Goal: Feedback & Contribution: Contribute content

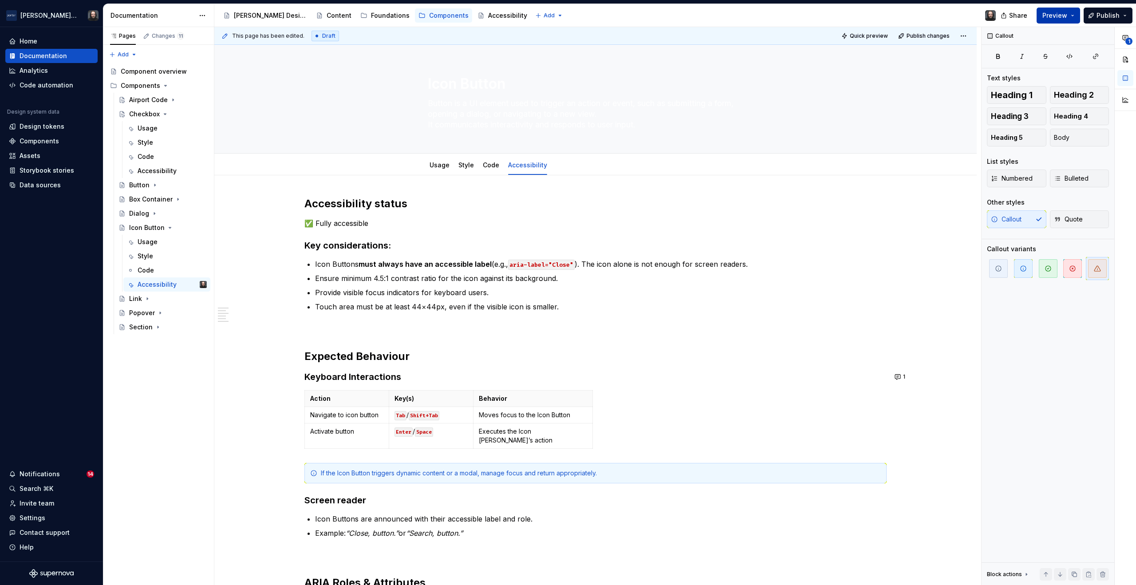
click at [1077, 8] on button "Preview" at bounding box center [1058, 16] width 43 height 16
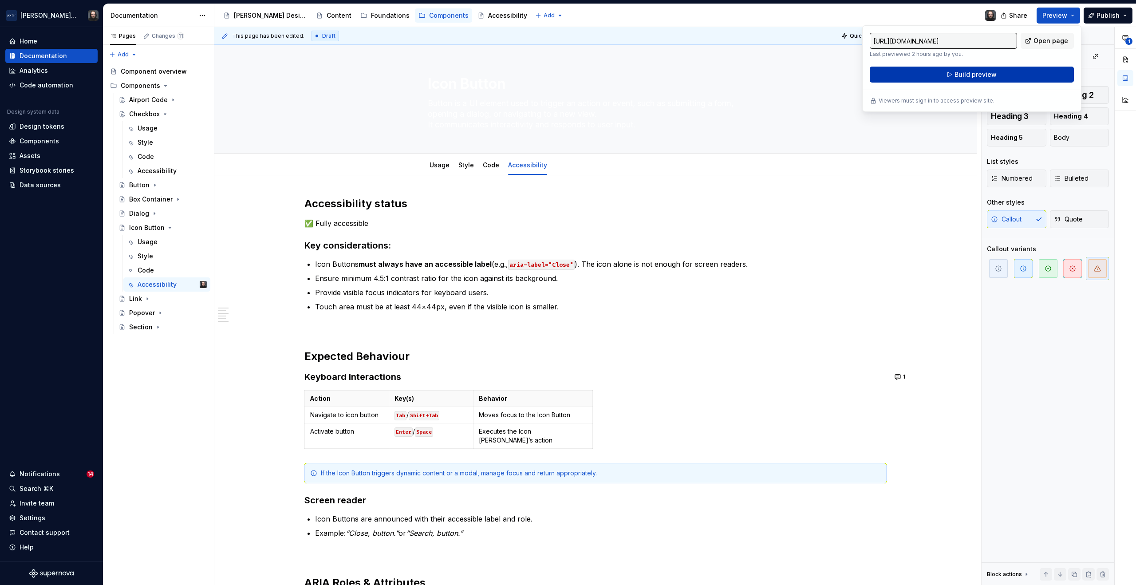
click at [979, 74] on span "Build preview" at bounding box center [976, 74] width 42 height 9
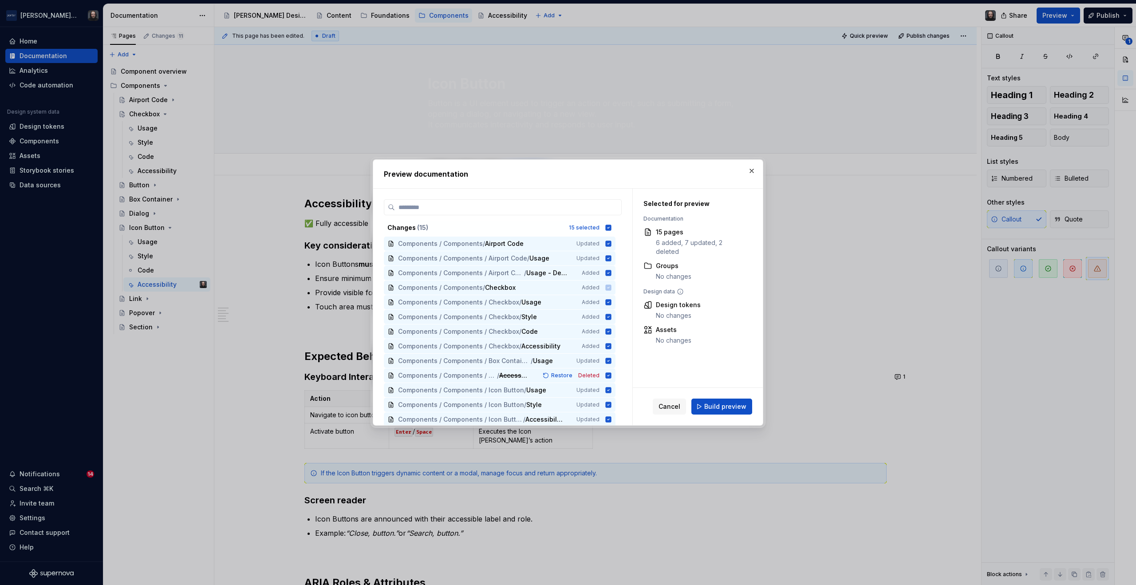
click at [730, 405] on span "Build preview" at bounding box center [725, 406] width 42 height 9
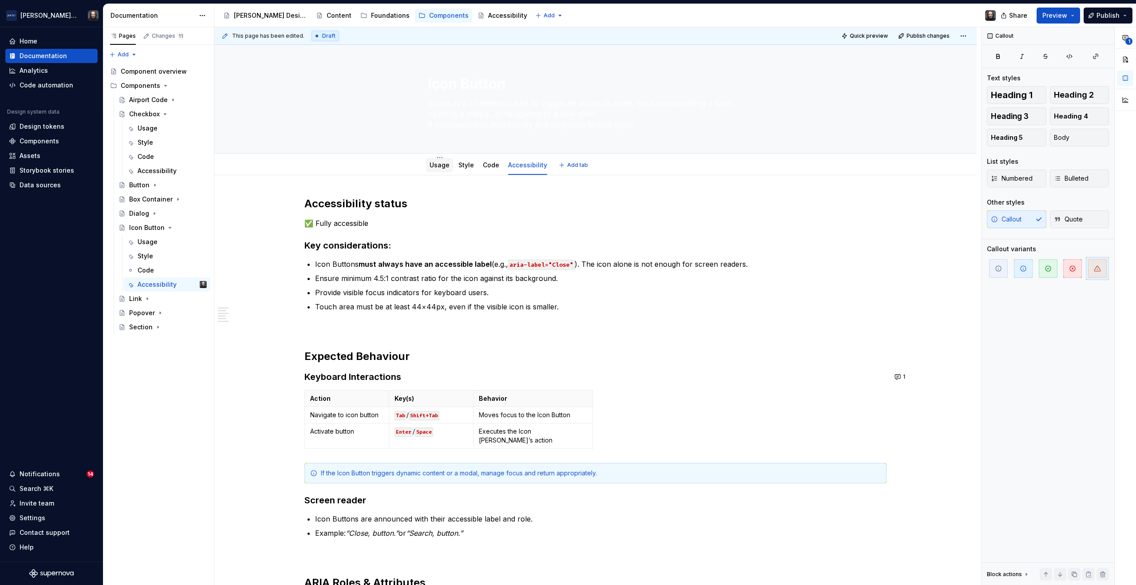
click at [444, 166] on link "Usage" at bounding box center [440, 165] width 20 height 8
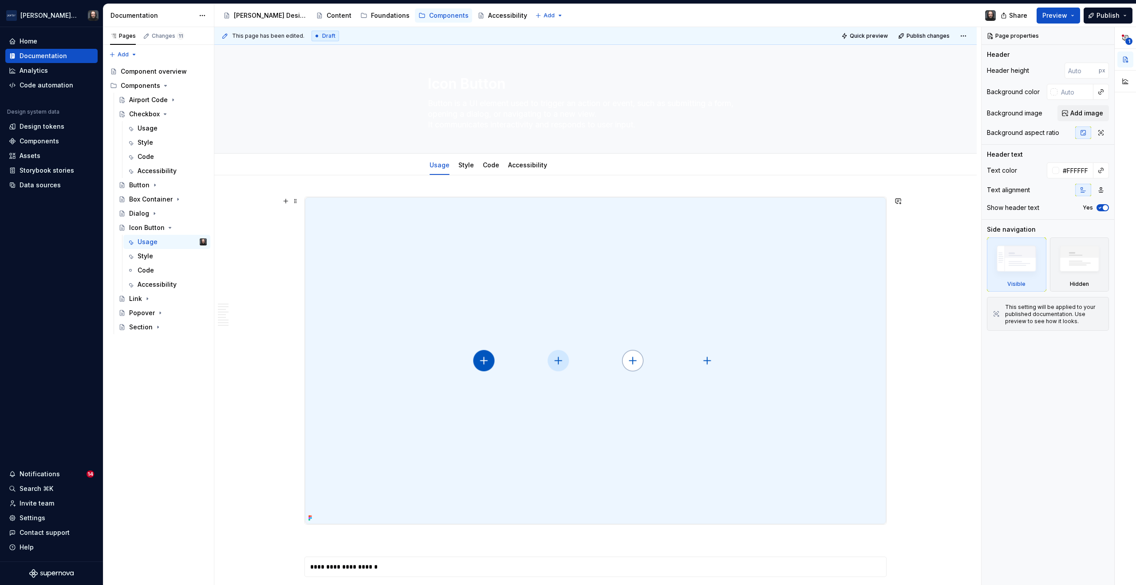
scroll to position [197, 0]
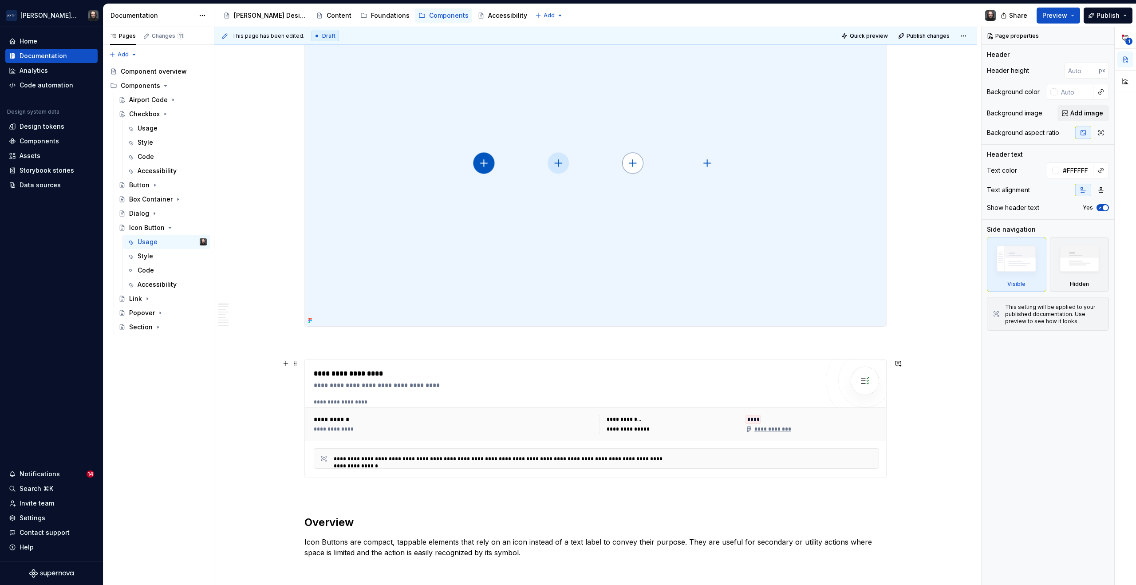
click at [827, 382] on div at bounding box center [865, 381] width 78 height 78
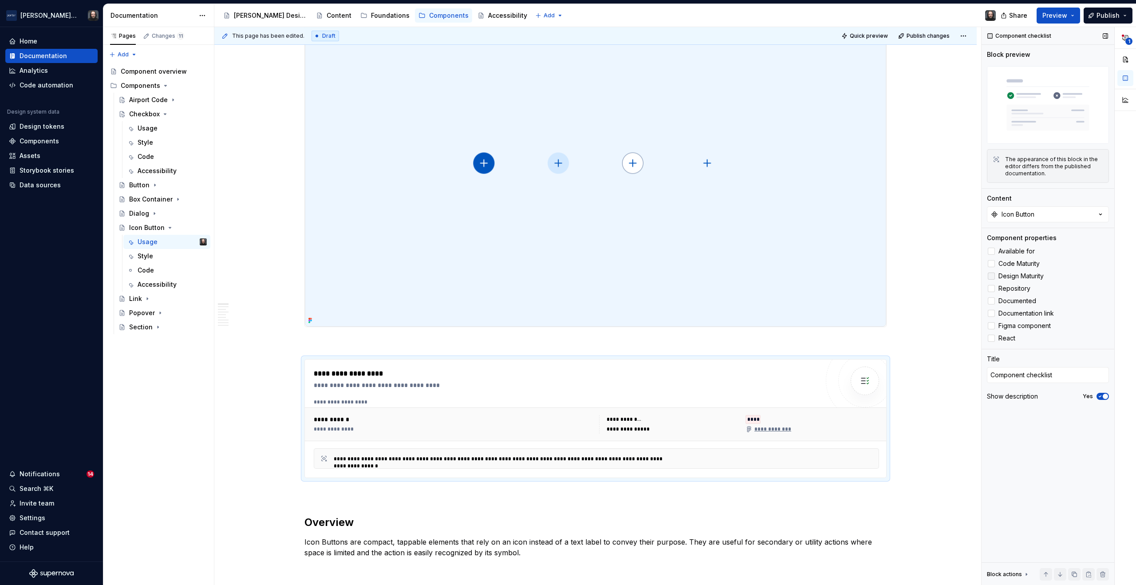
click at [993, 276] on div at bounding box center [991, 275] width 7 height 7
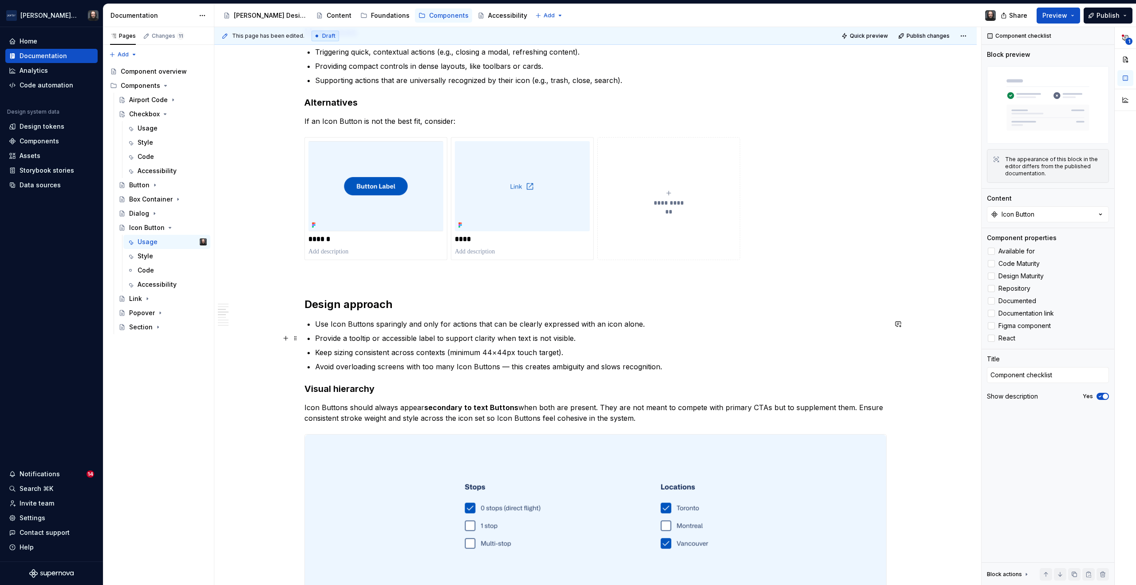
scroll to position [786, 0]
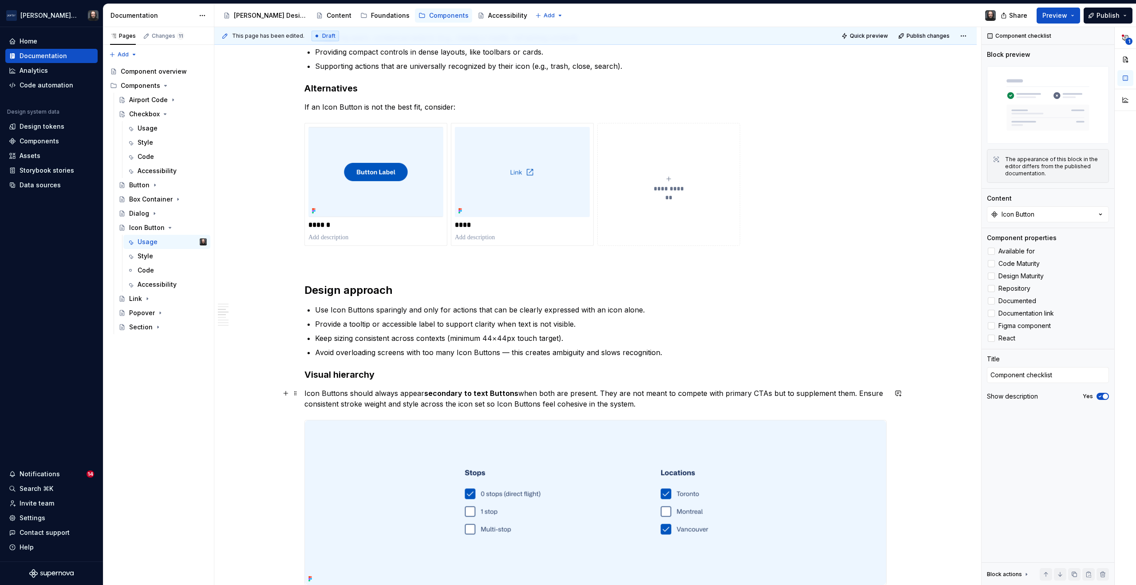
type textarea "*"
click at [639, 405] on p "Icon Buttons should always appear secondary to text Buttons when both are prese…" at bounding box center [595, 398] width 582 height 21
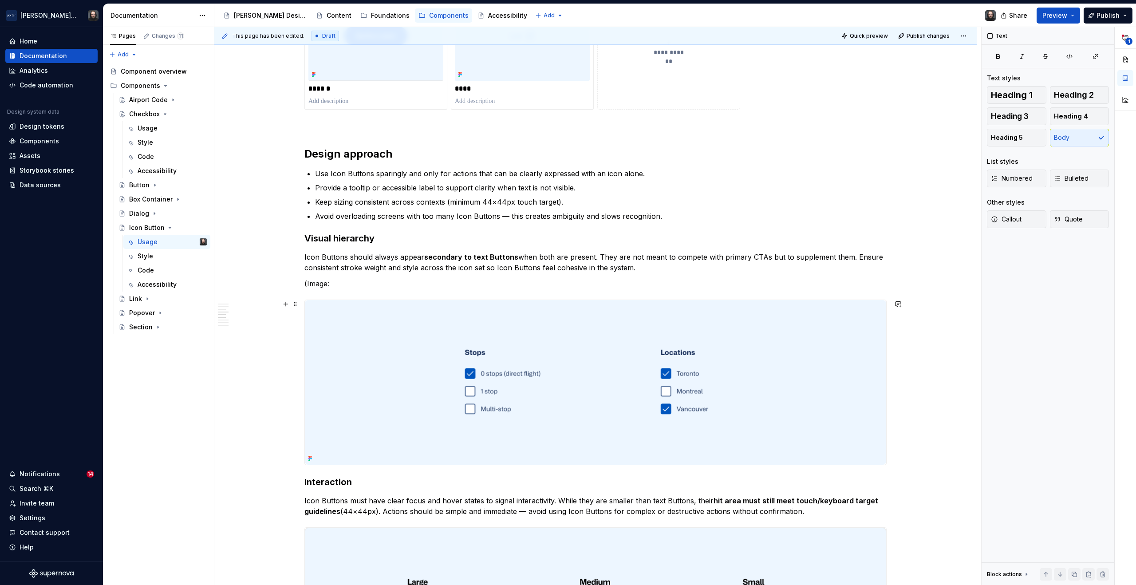
scroll to position [934, 0]
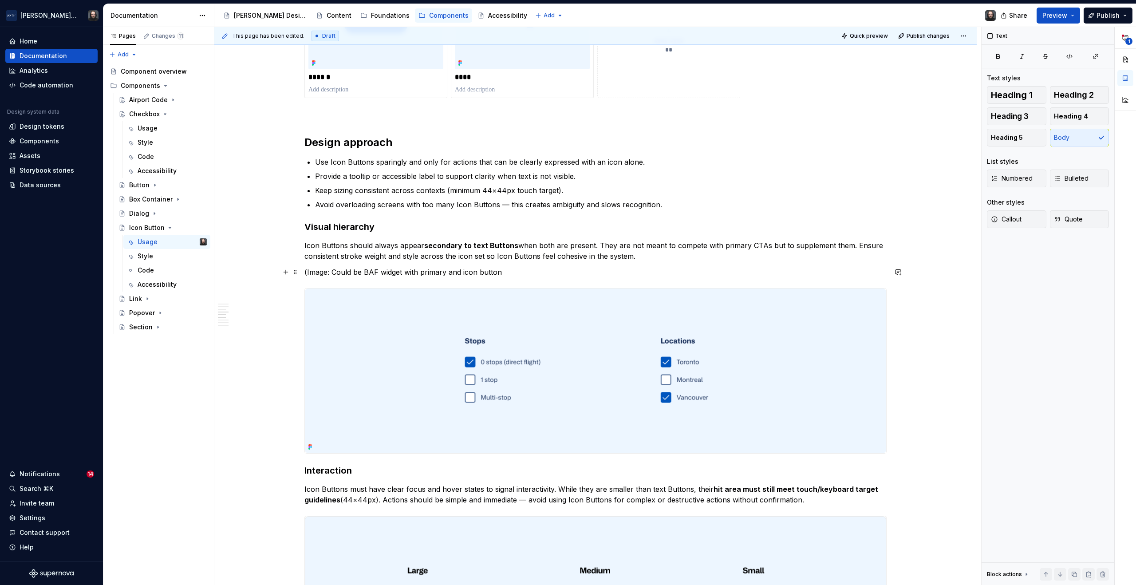
click at [514, 275] on p "(Image: Could be BAF widget with primary and icon button" at bounding box center [595, 272] width 582 height 11
click at [1073, 14] on button "Preview" at bounding box center [1058, 16] width 43 height 16
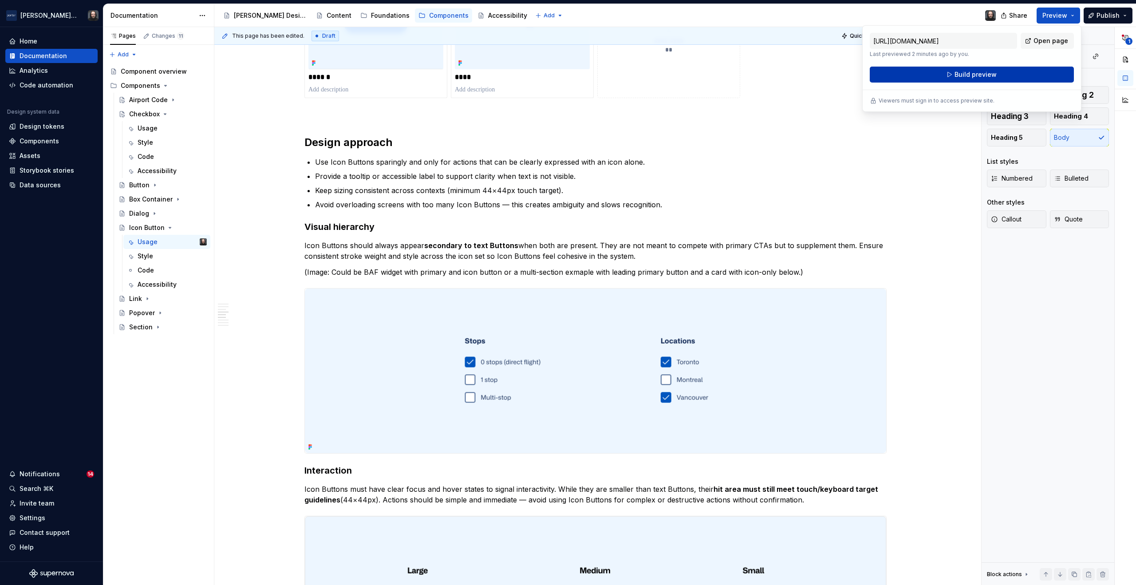
click at [979, 74] on span "Build preview" at bounding box center [976, 74] width 42 height 9
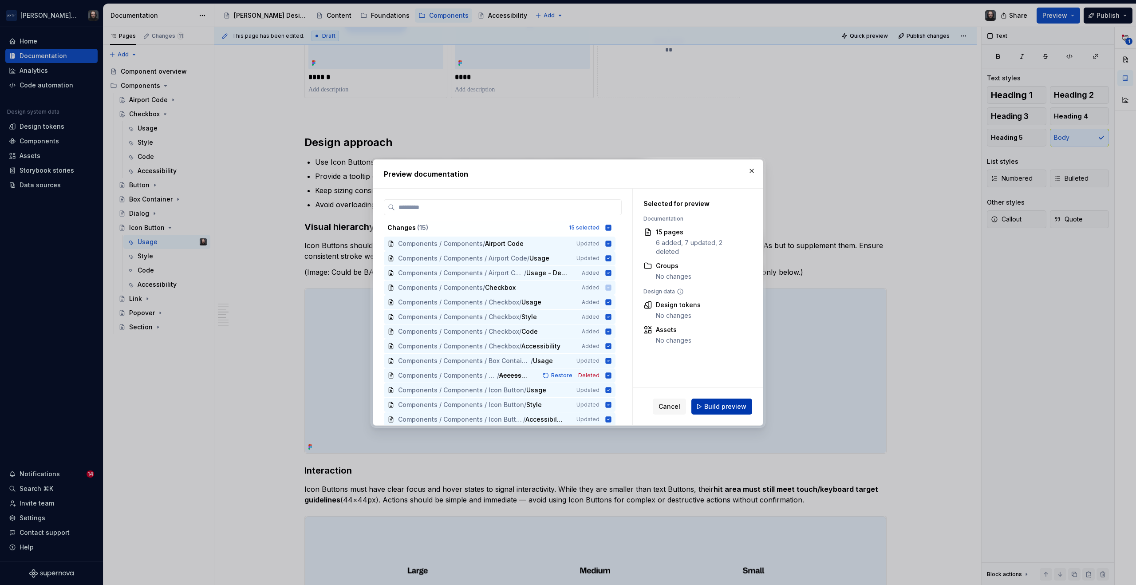
click at [733, 405] on span "Build preview" at bounding box center [725, 406] width 42 height 9
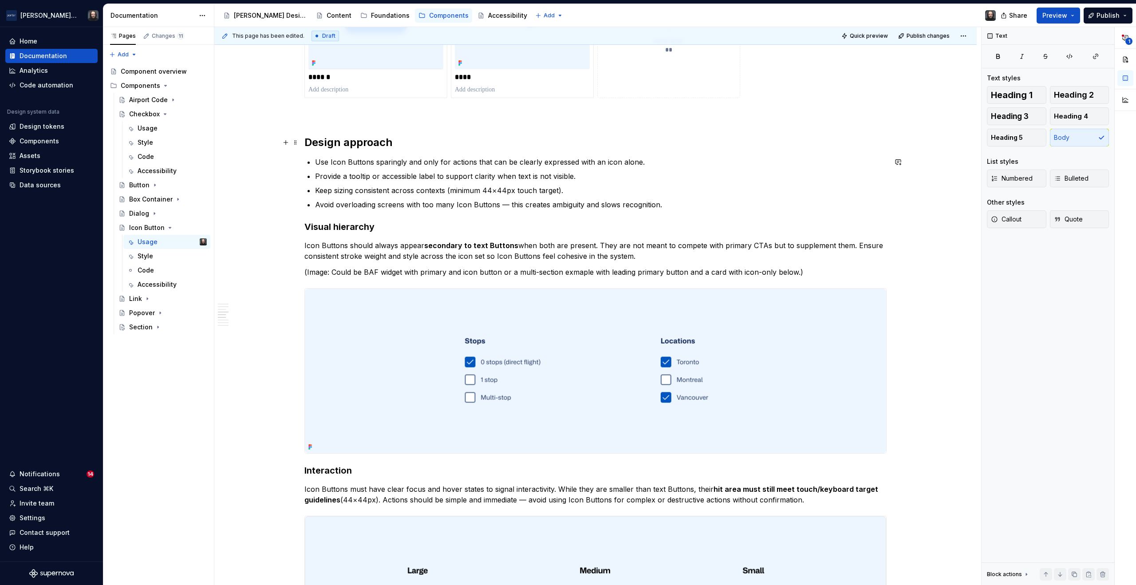
click at [791, 143] on h2 "Design approach" at bounding box center [595, 142] width 582 height 14
type textarea "*"
type textarea "A"
type textarea "*"
type textarea "An"
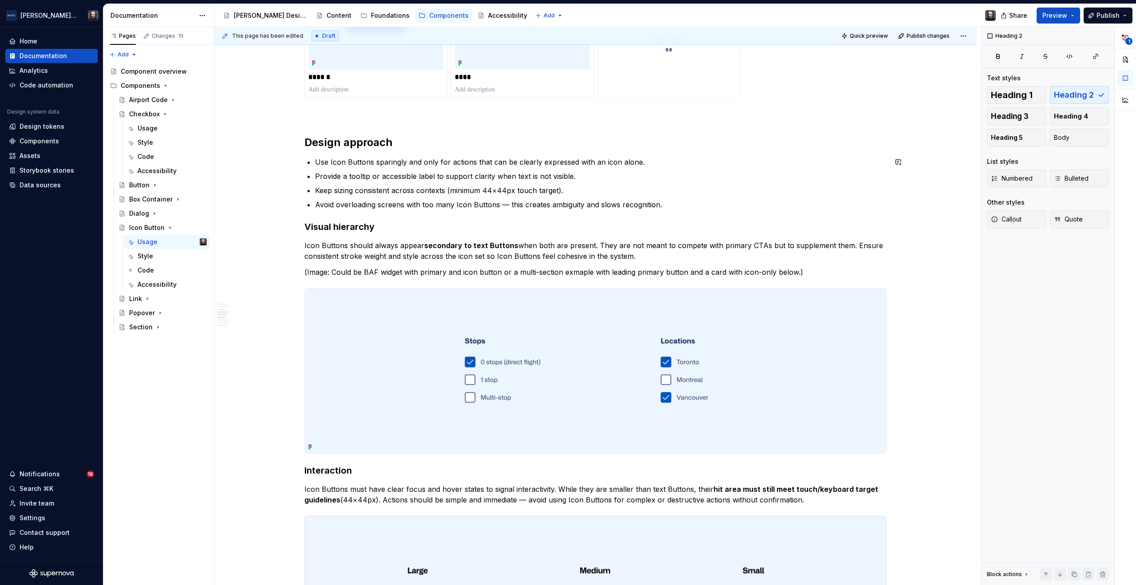
type textarea "*"
type textarea "An"
type textarea "*"
type textarea "An ic"
type textarea "*"
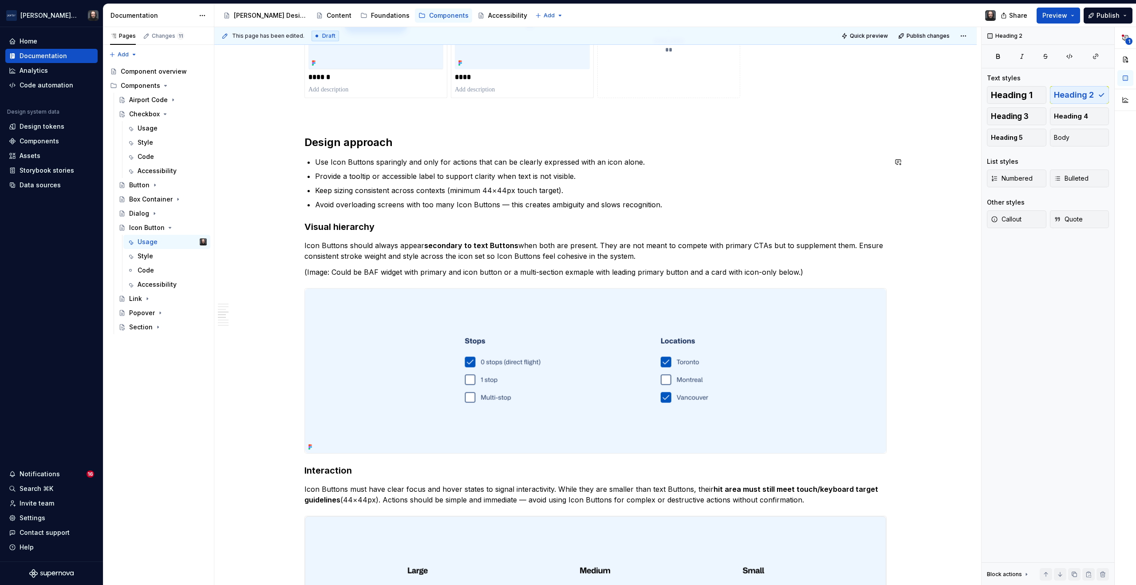
type textarea "An icon"
type textarea "*"
type textarea "An icon"
type textarea "*"
type textarea "An icon bu"
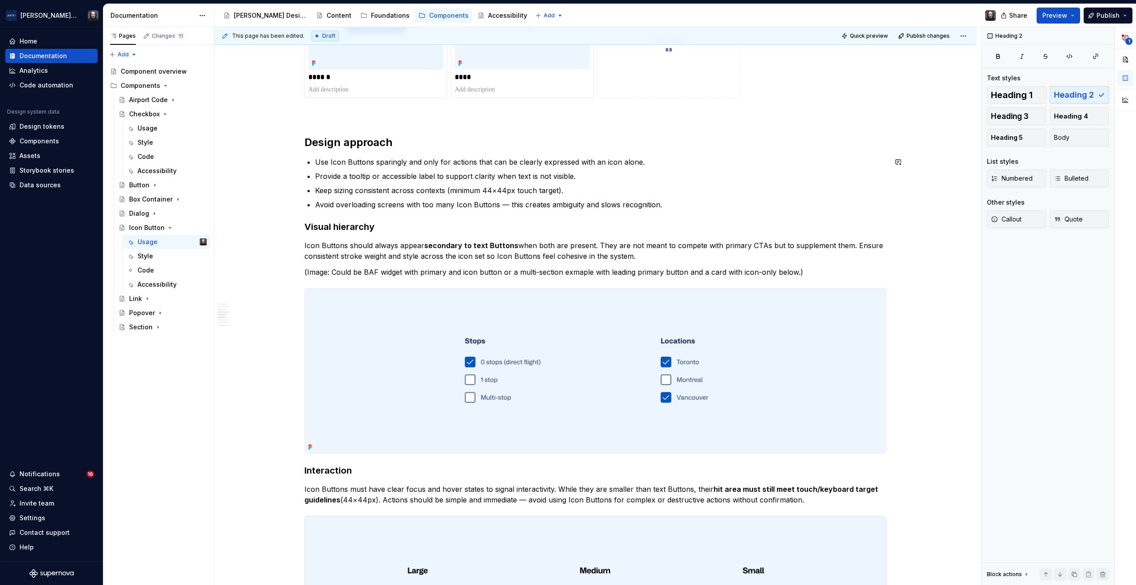
type textarea "*"
type textarea "An icon but"
type textarea "*"
type textarea "An icon button"
type textarea "*"
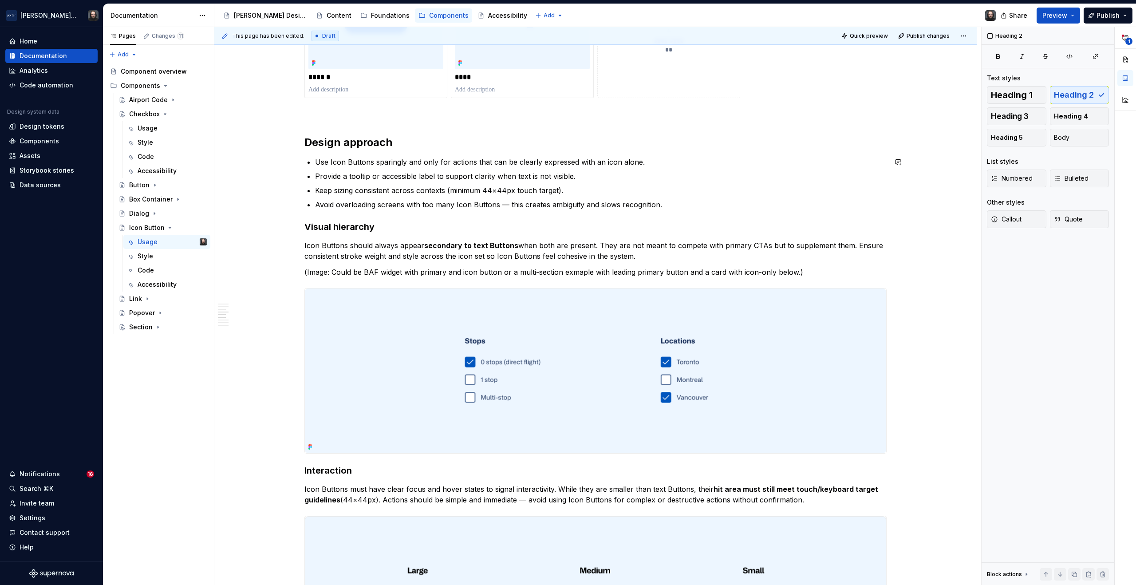
type textarea "An icon button is a com"
type textarea "*"
type textarea "An icon button is a compac"
type textarea "*"
type textarea "An icon button is a compact"
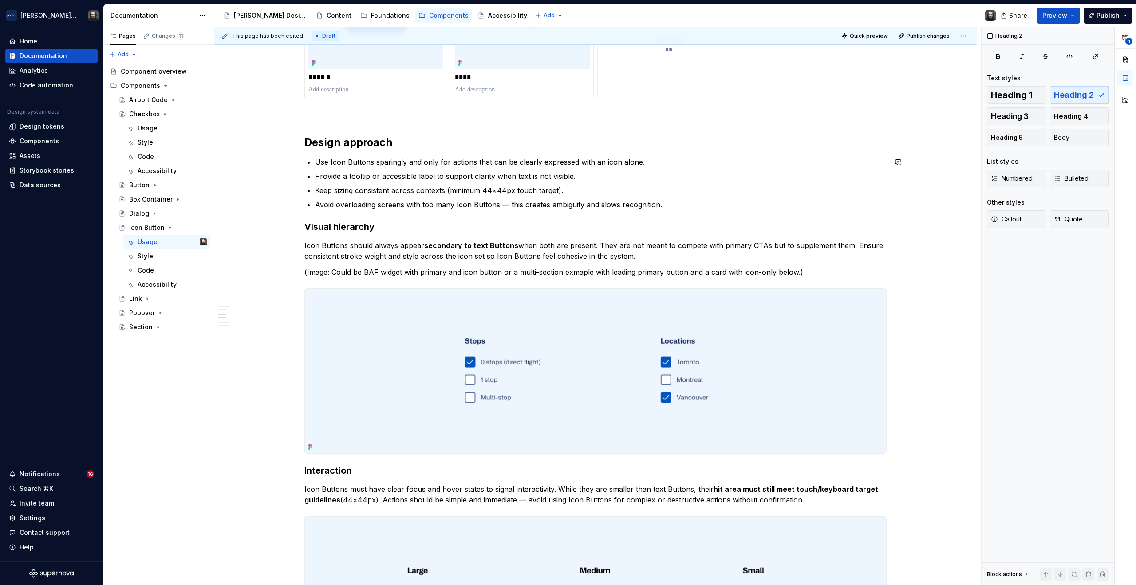
type textarea "*"
type textarea "An icon button is a compact U"
type textarea "*"
type textarea "An icon button is a compact UI"
type textarea "*"
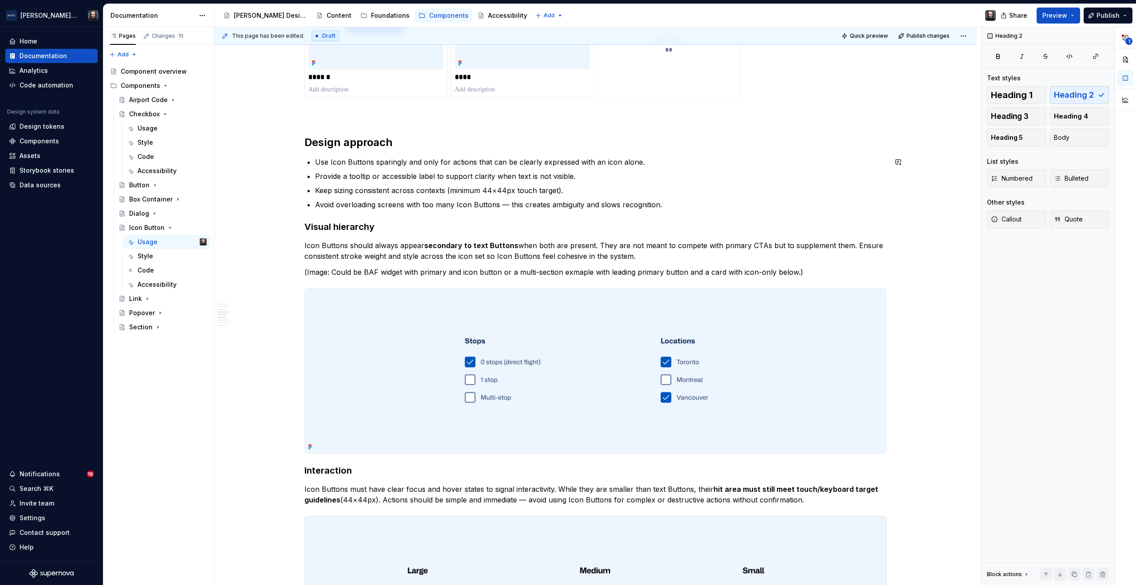
type textarea "An icon button is a compact UI el"
type textarea "*"
type textarea "An icon button is a compact UI element that"
type textarea "*"
type textarea "An icon button is a compact UI element that use"
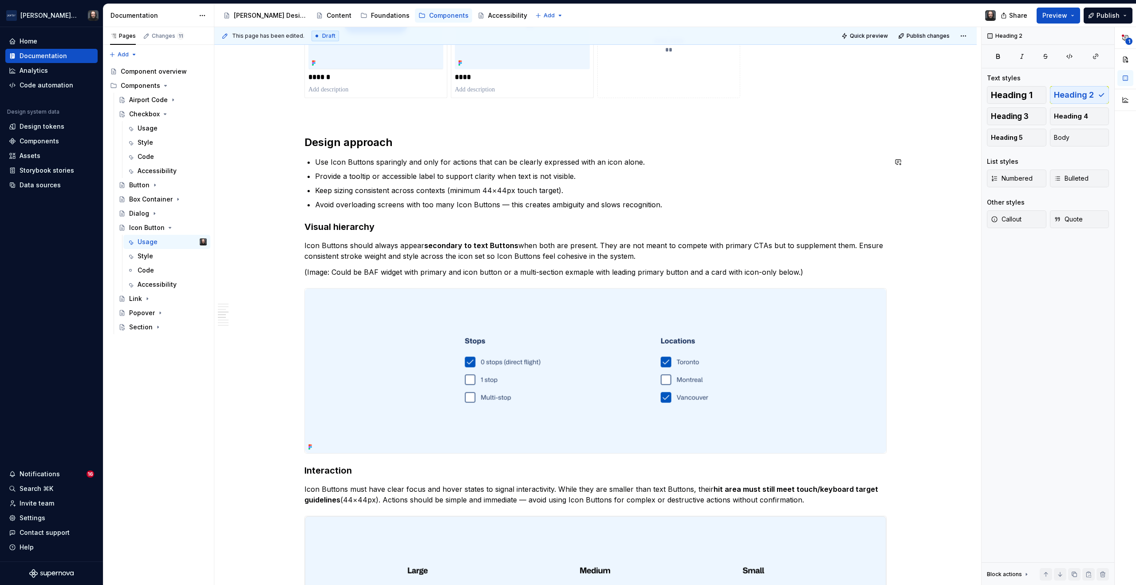
type textarea "*"
type textarea "An icon button is a compact UI element that uses an"
type textarea "*"
type textarea "An icon button is a compact UI element that uses an icon"
type textarea "*"
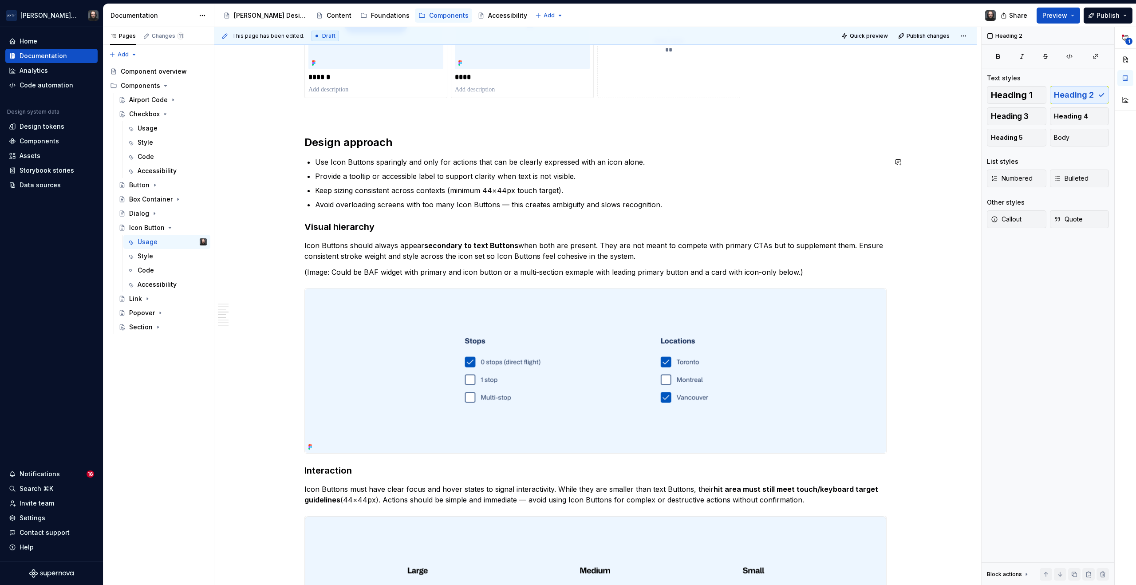
type textarea "An icon button is a compact UI element that uses an icon,"
type textarea "*"
type textarea "An icon button is a compact UI element that uses an icon,"
type textarea "*"
type textarea "An icon button is a compact UI element that uses an icon, not"
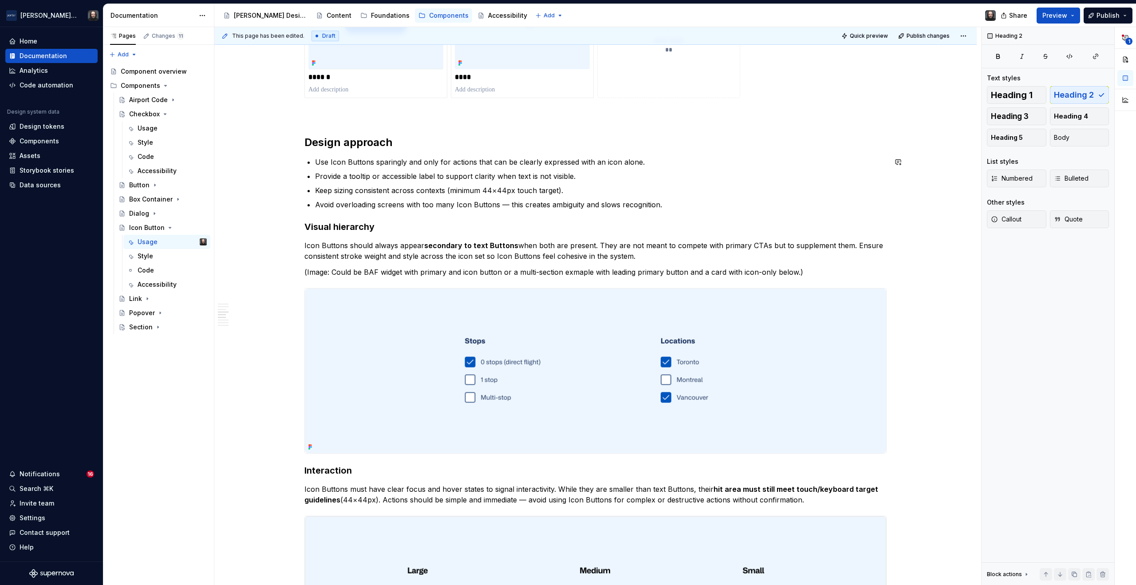
type textarea "*"
type textarea "An icon button is a compact UI element that uses an icon, not"
type textarea "*"
type textarea "An icon button is a compact UI element that uses an icon, not te"
type textarea "*"
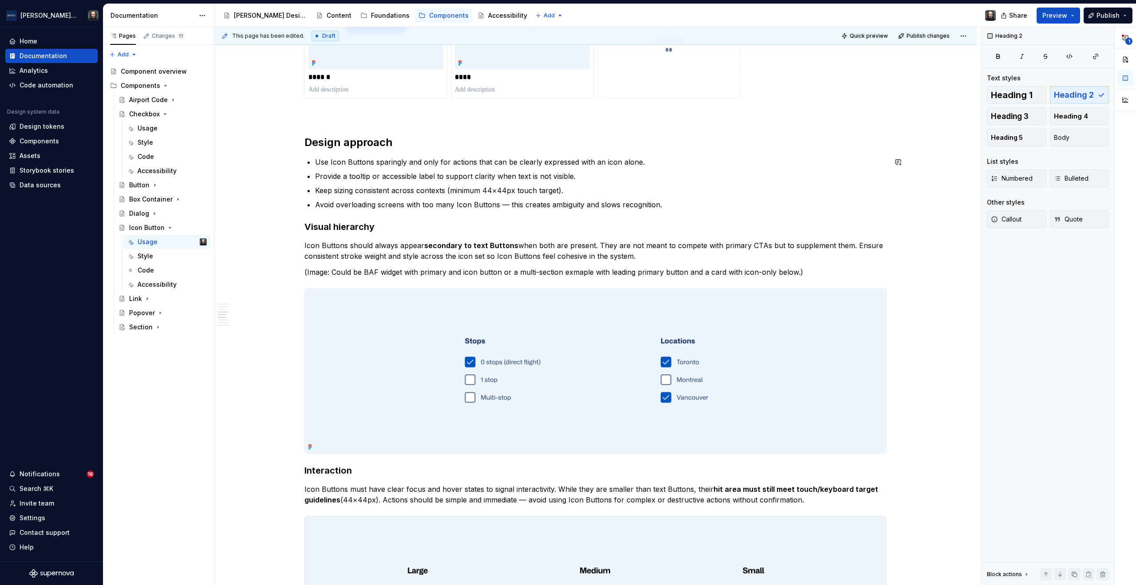
type textarea "An icon button is a compact UI element that uses an icon, not text,"
type textarea "*"
type textarea "An icon button is a compact UI element that uses an icon, not text, to"
type textarea "*"
type textarea "An icon button is a compact UI element that uses an icon, not text, to t"
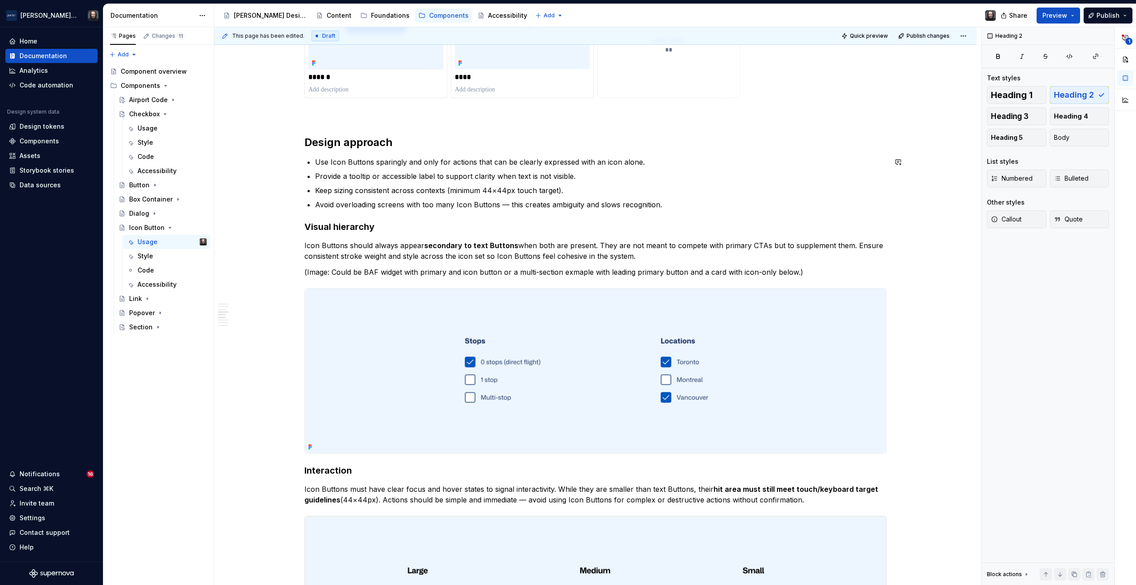
type textarea "*"
type textarea "An icon button is a compact UI element that uses an icon, not text, to tri"
type textarea "*"
type textarea "An icon button is a compact UI element that uses an icon, not text, to [PERSON_…"
type textarea "*"
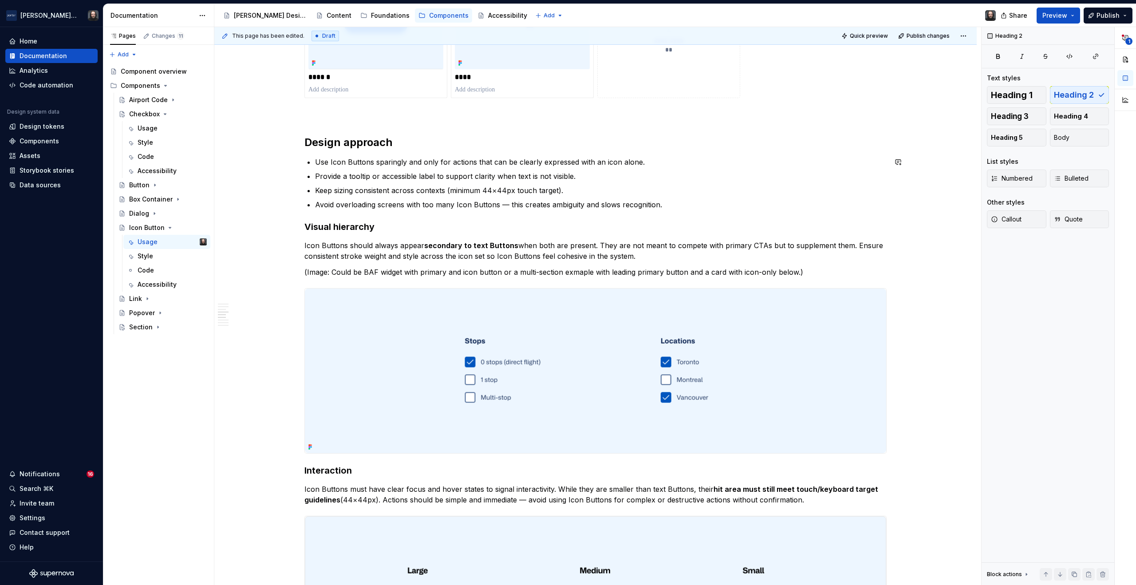
type textarea "An icon button is a compact UI element that uses an icon, not text, to triggger…"
type textarea "*"
type textarea "An icon button is a compact UI element that uses an icon, not text, to triggger…"
type textarea "*"
type textarea "An icon button is a compact UI element that uses an icon, not text, to triggger…"
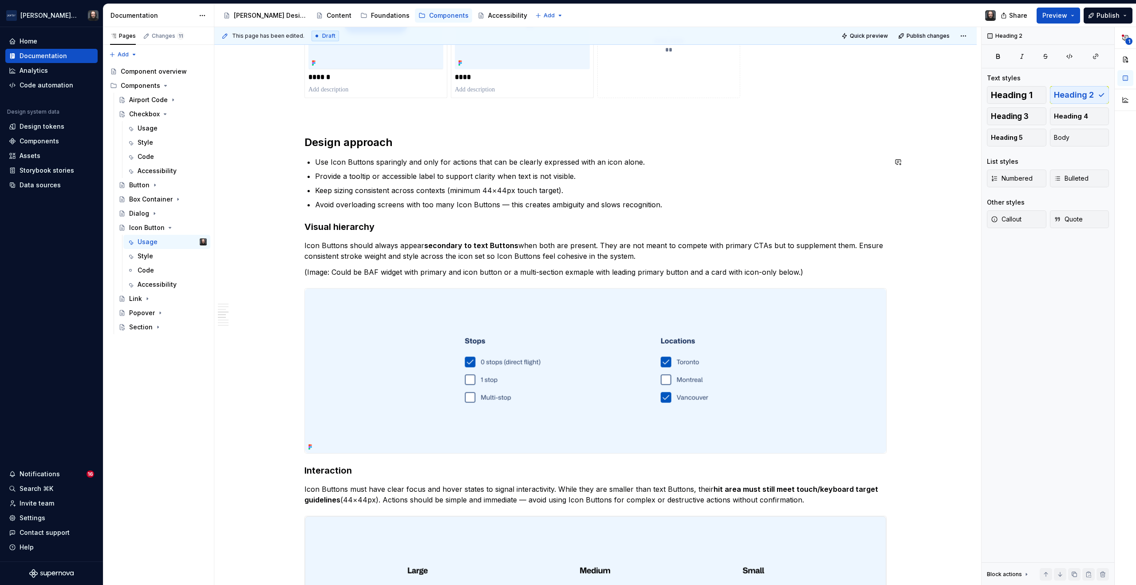
type textarea "*"
type textarea "An icon button is a compact UI element that uses an icon, not text, to triggger…"
type textarea "*"
type textarea "An icon button is a compact UI element that uses an icon, not text, to triggger…"
type textarea "*"
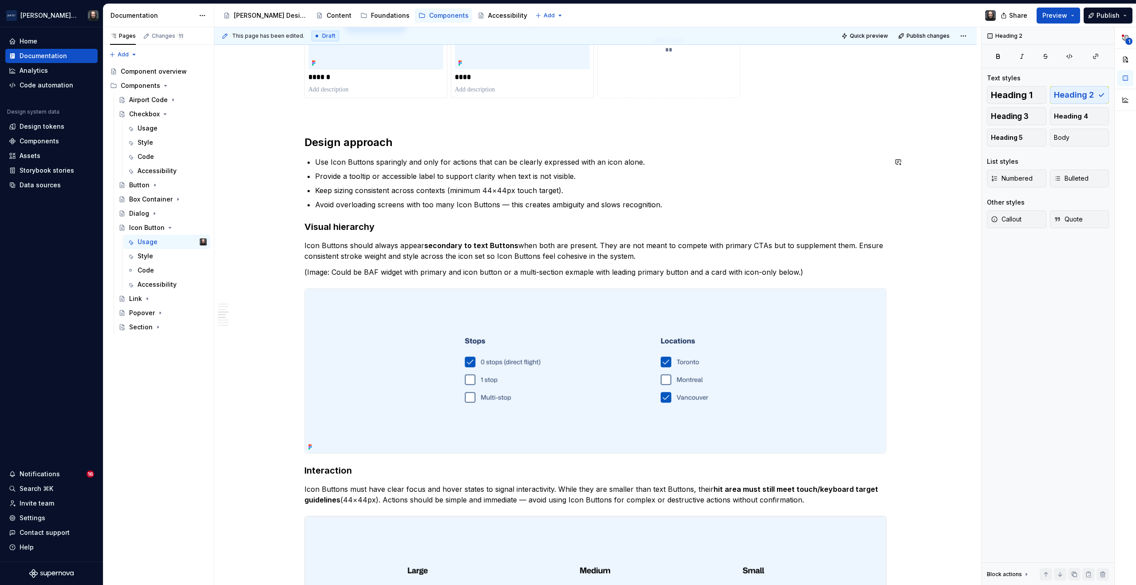
type textarea "An icon button is a compact UI element that uses an icon, not text, to triggger…"
type textarea "*"
type textarea "An icon button is a compact UI element that uses an icon, not text, to trigger …"
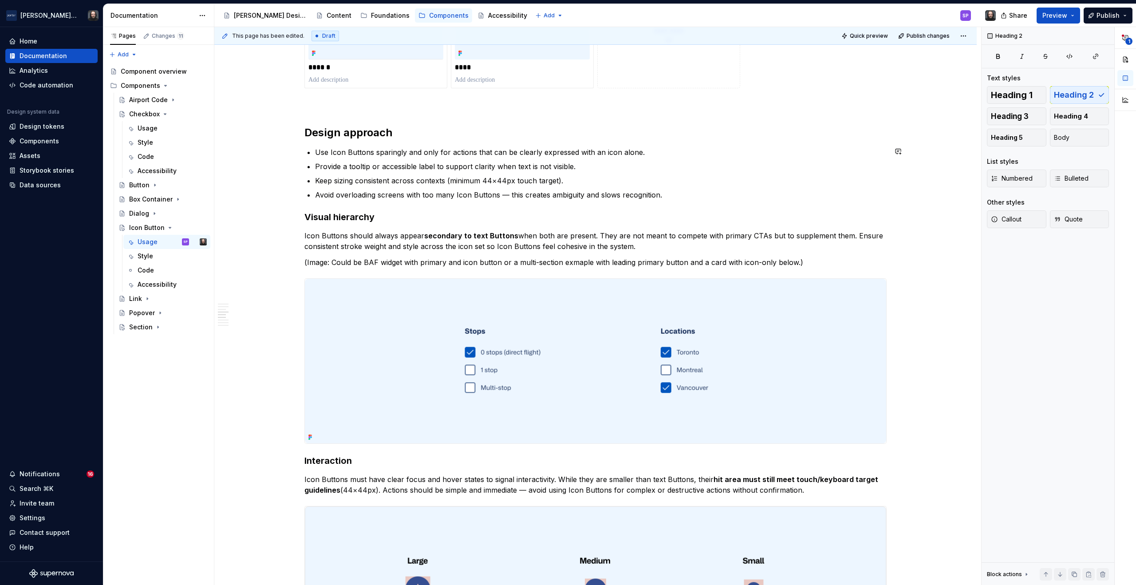
scroll to position [912, 0]
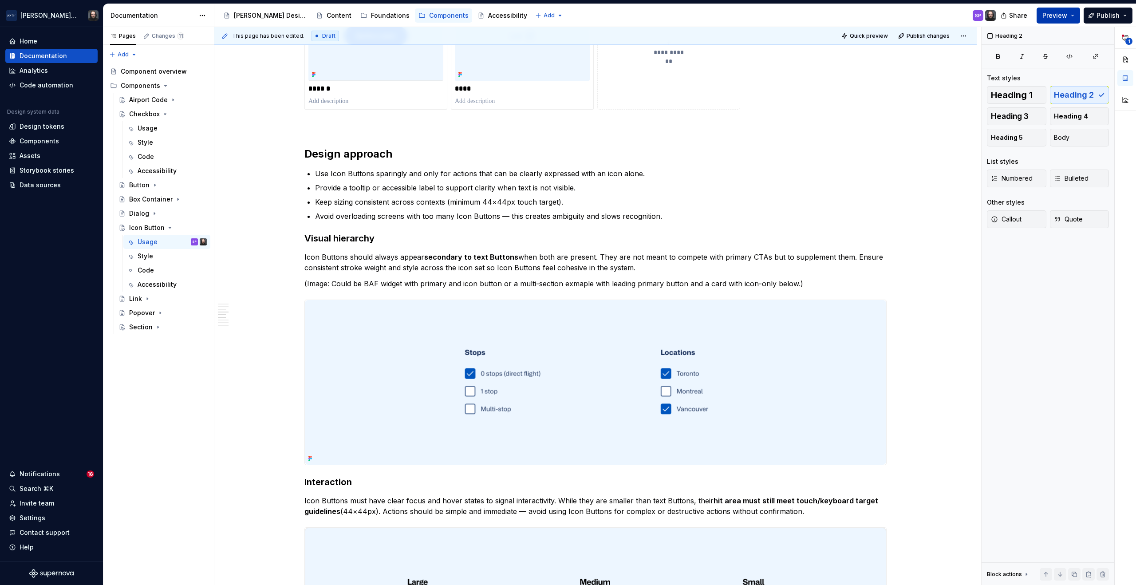
drag, startPoint x: 1059, startPoint y: 19, endPoint x: 1058, endPoint y: 23, distance: 4.5
click at [1059, 18] on span "Preview" at bounding box center [1054, 15] width 25 height 9
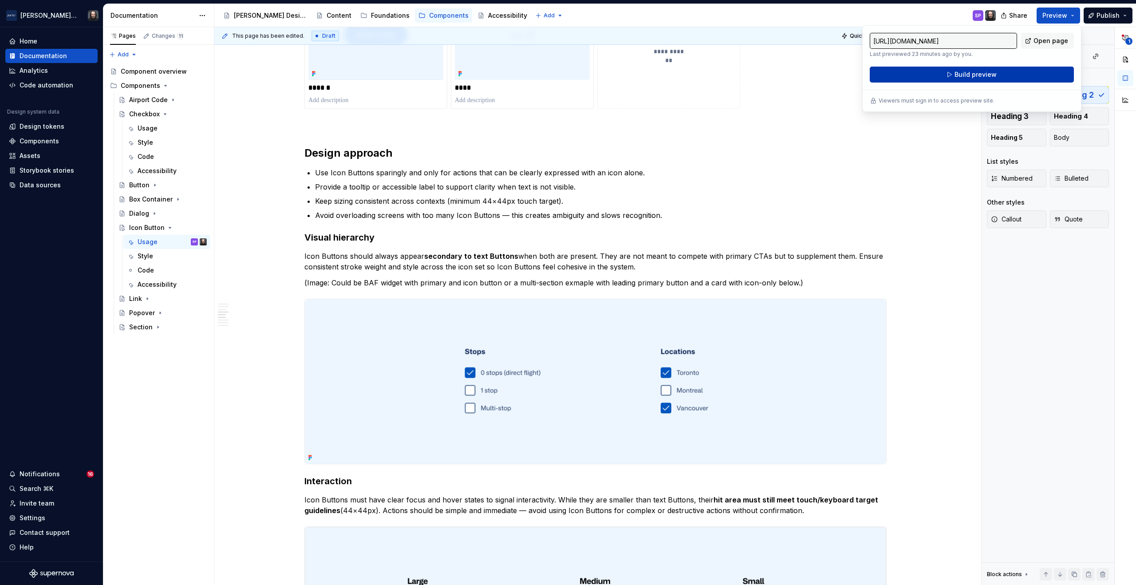
click at [991, 74] on span "Build preview" at bounding box center [976, 74] width 42 height 9
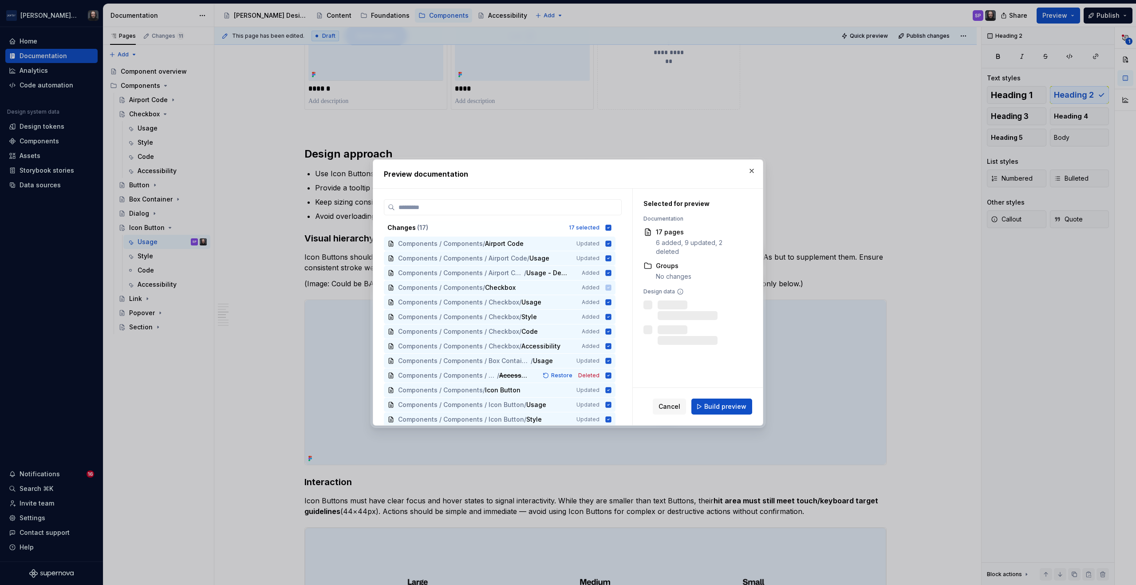
drag, startPoint x: 734, startPoint y: 407, endPoint x: 748, endPoint y: 399, distance: 15.9
click at [734, 407] on span "Build preview" at bounding box center [725, 406] width 42 height 9
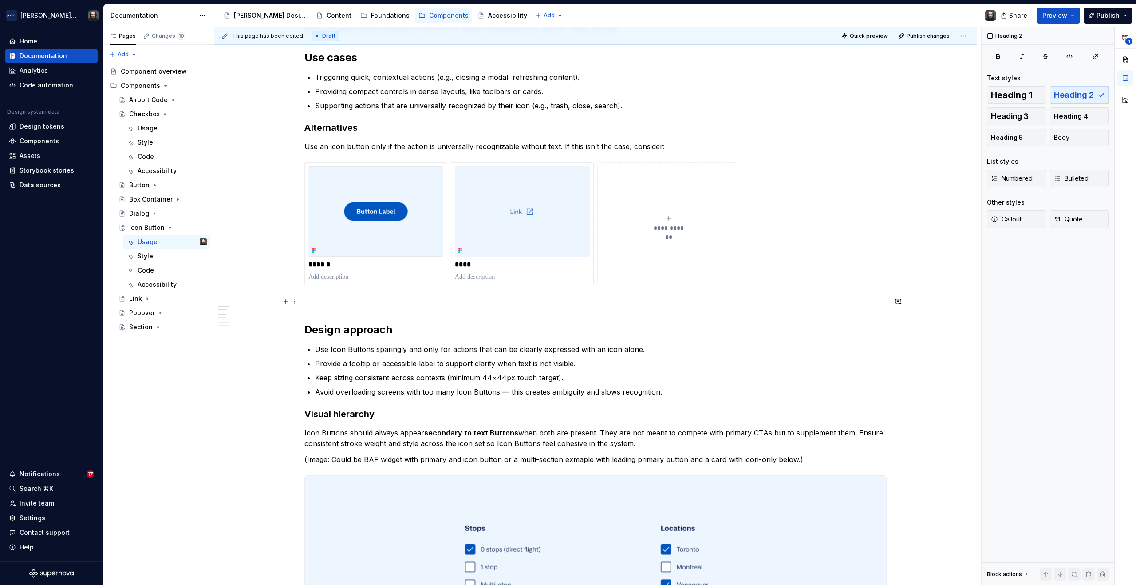
scroll to position [758, 0]
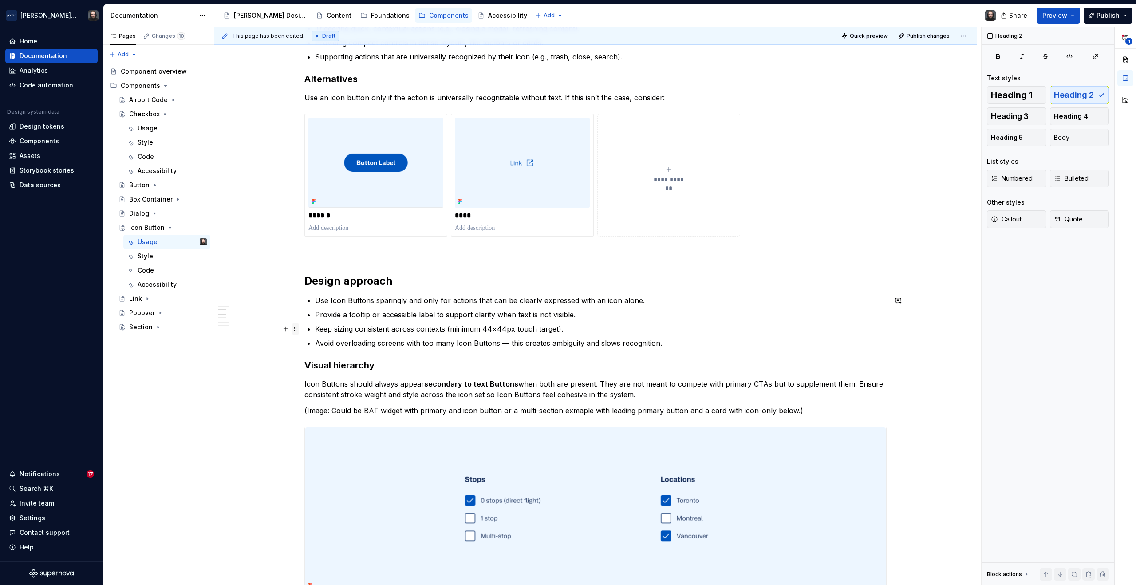
click at [295, 329] on span at bounding box center [295, 329] width 7 height 12
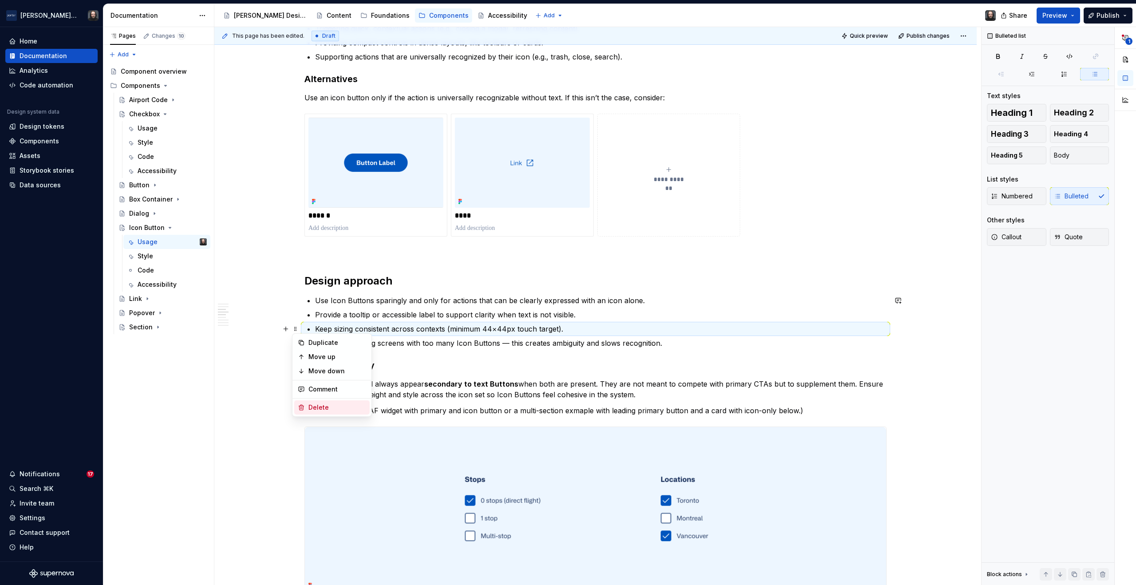
click at [325, 409] on div "Delete" at bounding box center [337, 407] width 58 height 9
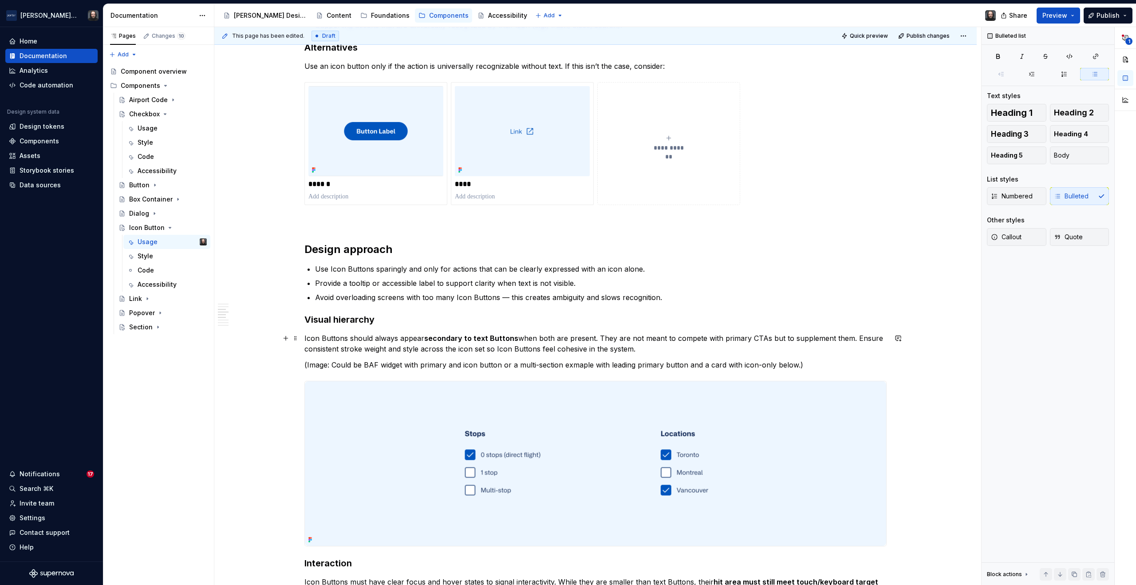
scroll to position [883, 0]
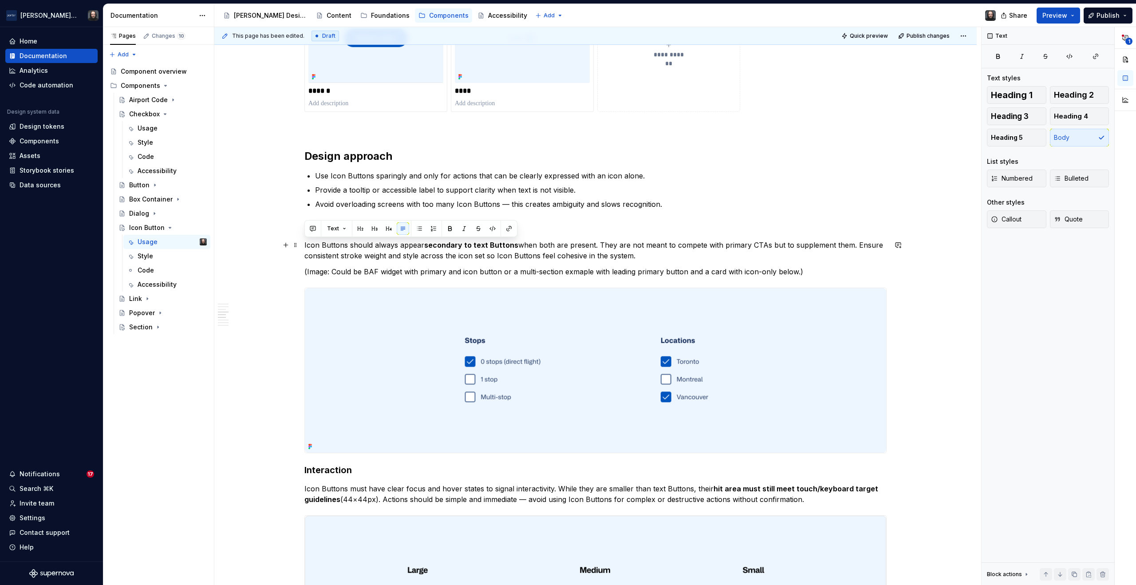
drag, startPoint x: 564, startPoint y: 257, endPoint x: 303, endPoint y: 246, distance: 260.7
click at [303, 246] on div "**********" at bounding box center [595, 265] width 762 height 1989
click at [580, 273] on p "(Image: Could be BAF widget with primary and icon button or a multi-section exm…" at bounding box center [595, 271] width 582 height 11
click at [296, 292] on span at bounding box center [295, 292] width 7 height 12
type textarea "*"
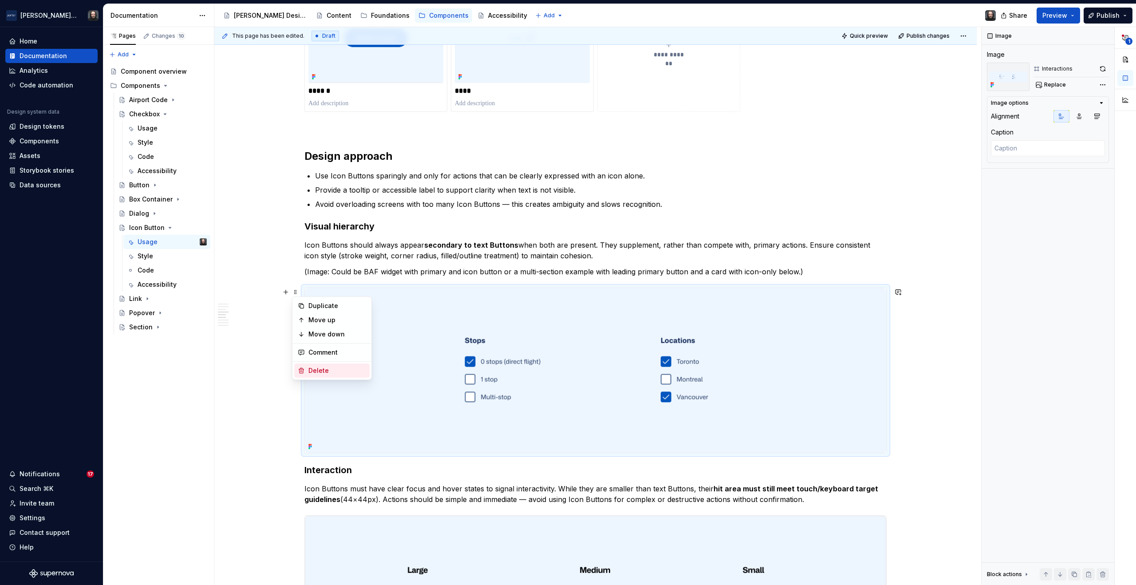
click at [327, 369] on div "Delete" at bounding box center [337, 370] width 58 height 9
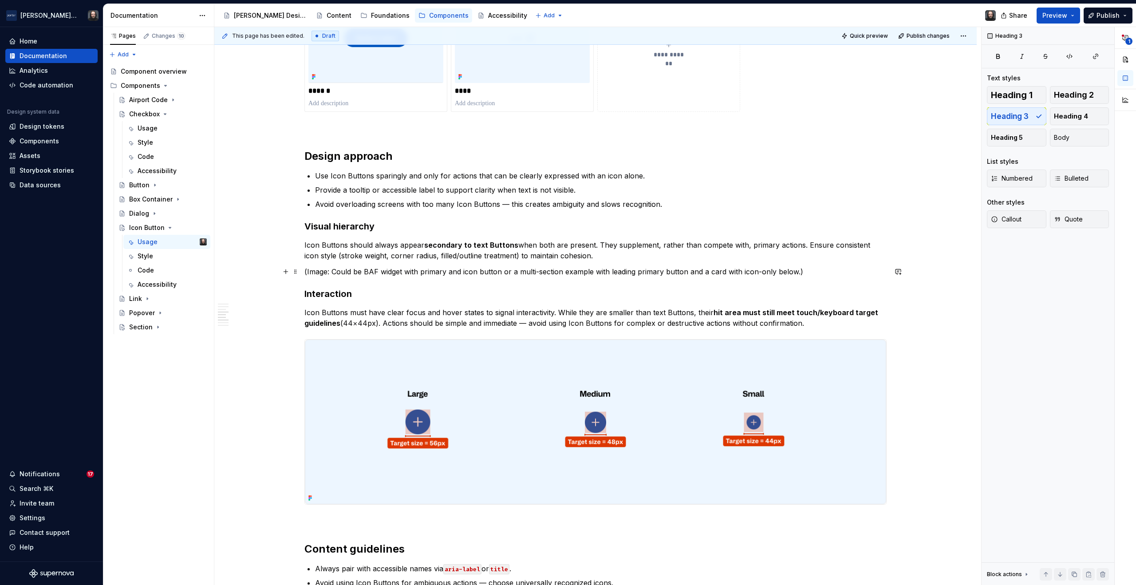
click at [446, 273] on p "(Image: Could be BAF widget with primary and icon button or a multi-section exa…" at bounding box center [595, 271] width 582 height 11
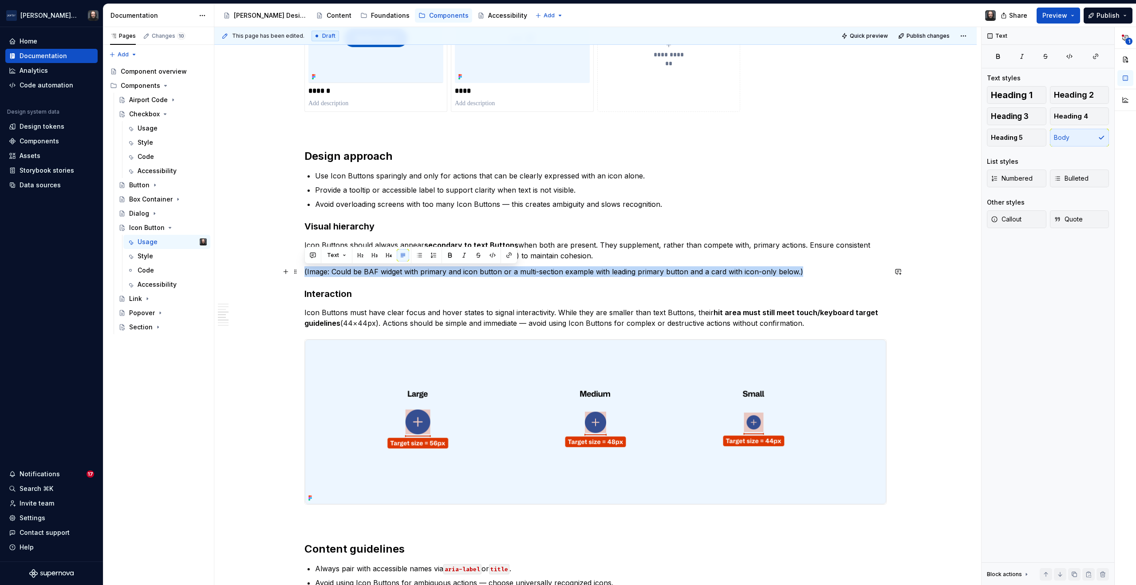
click at [446, 273] on p "(Image: Could be BAF widget with primary and icon button or a multi-section exa…" at bounding box center [595, 271] width 582 height 11
click at [295, 273] on span at bounding box center [295, 271] width 7 height 12
click at [324, 349] on div "Delete" at bounding box center [337, 350] width 58 height 9
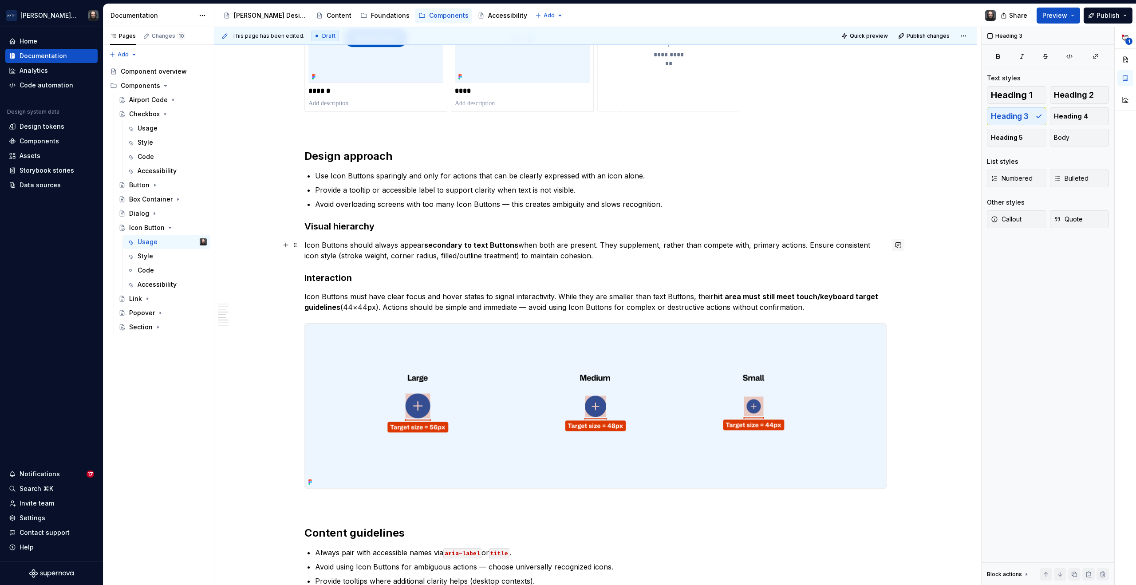
click at [900, 244] on button "button" at bounding box center [898, 245] width 12 height 12
click at [893, 272] on icon "Send" at bounding box center [894, 274] width 5 height 5
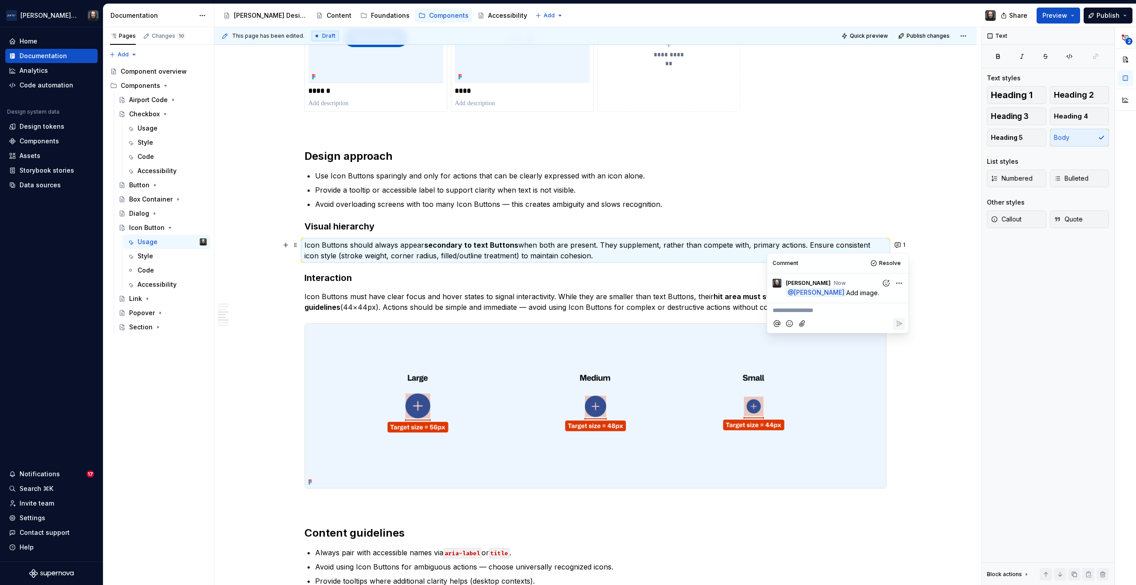
click at [939, 294] on div "**********" at bounding box center [595, 169] width 762 height 1797
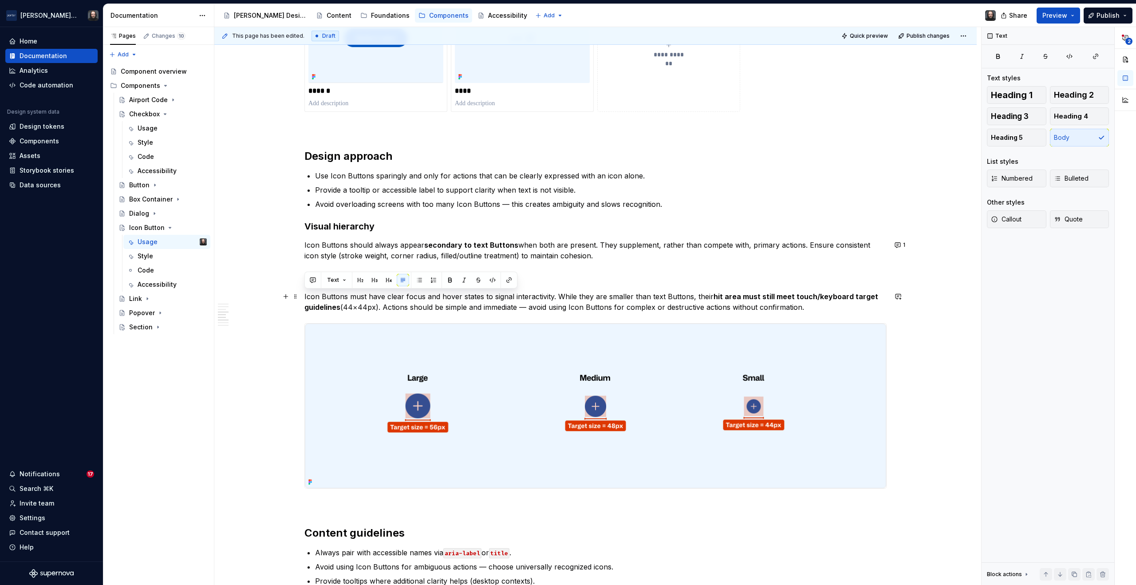
drag, startPoint x: 802, startPoint y: 308, endPoint x: 304, endPoint y: 299, distance: 498.4
click at [304, 299] on p "Icon Buttons must have clear focus and hover states to signal interactivity. Wh…" at bounding box center [595, 301] width 582 height 21
click at [926, 329] on div "**********" at bounding box center [595, 169] width 762 height 1797
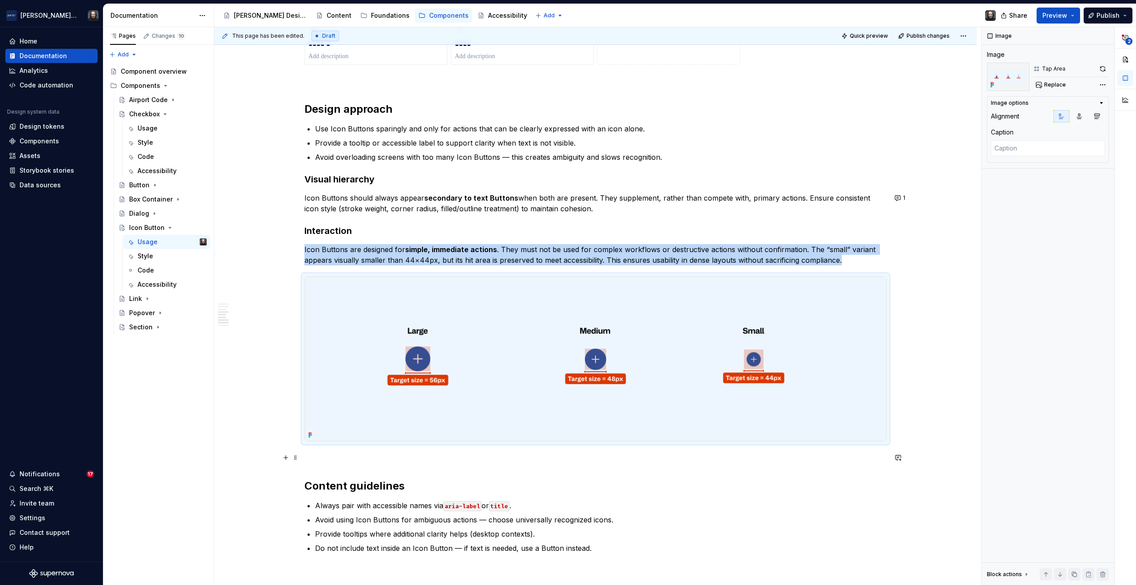
scroll to position [1083, 0]
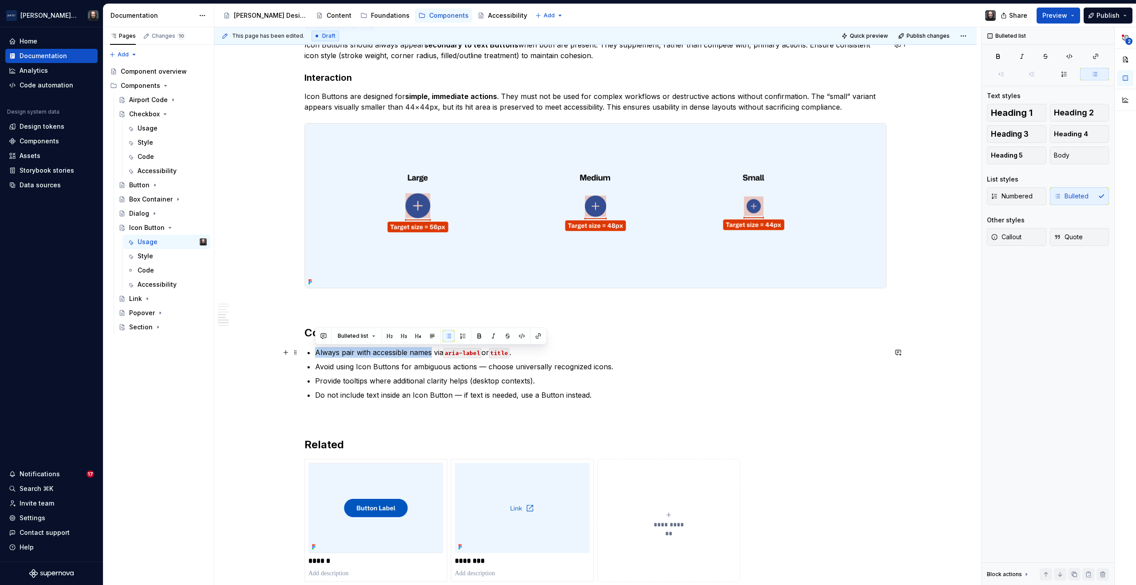
drag, startPoint x: 430, startPoint y: 353, endPoint x: 317, endPoint y: 352, distance: 112.7
click at [317, 352] on p "Always pair with accessible names via aria-label or title ." at bounding box center [601, 352] width 572 height 11
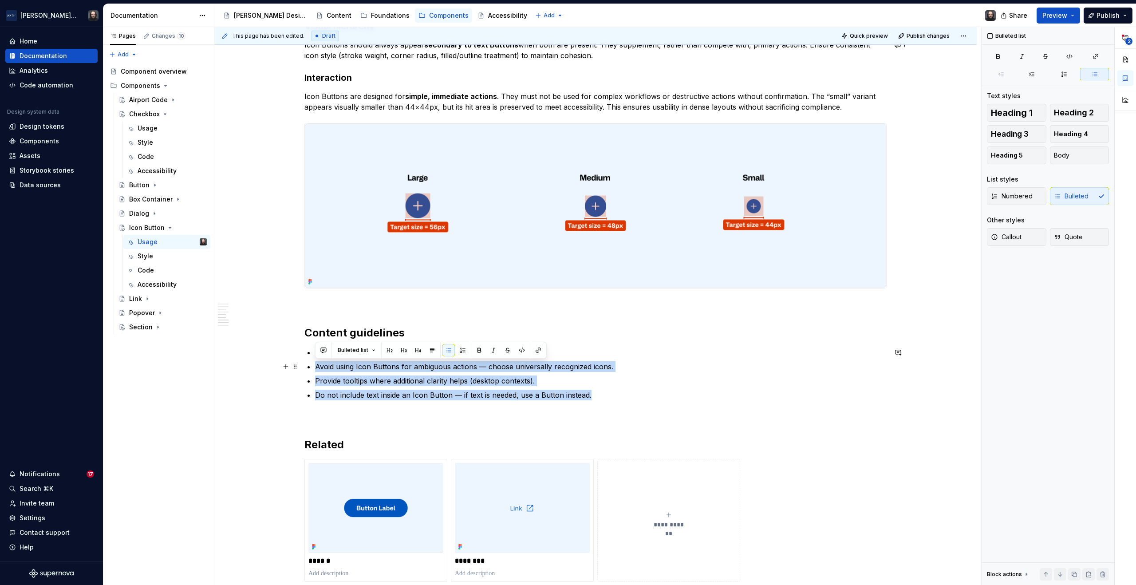
drag, startPoint x: 520, startPoint y: 391, endPoint x: 316, endPoint y: 366, distance: 205.2
click at [316, 366] on ul "Always provide an accessible name via aria-label or title . Avoid using Icon Bu…" at bounding box center [601, 373] width 572 height 53
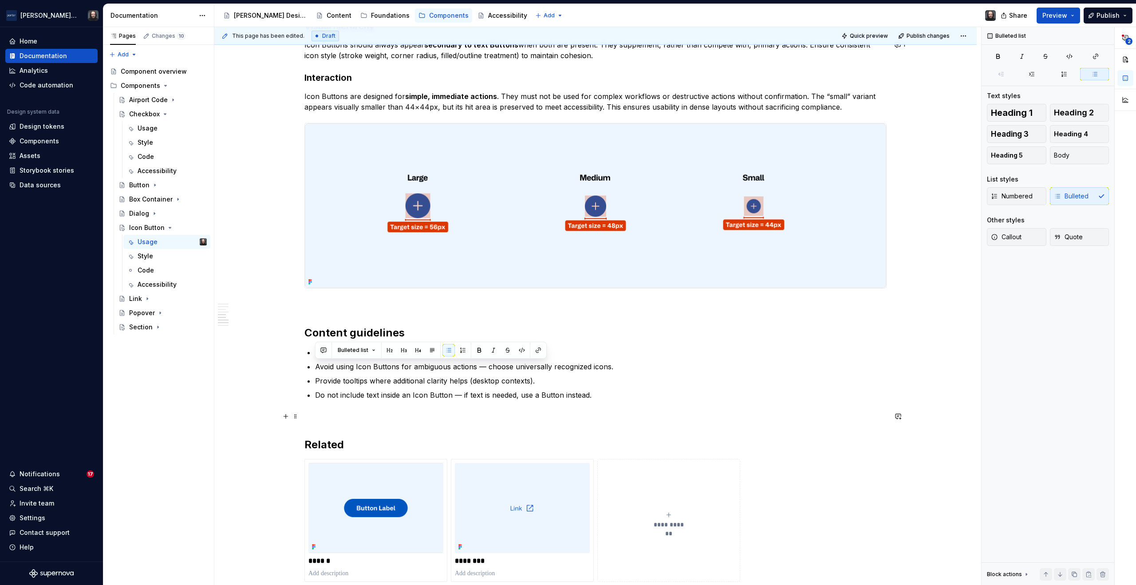
click at [317, 419] on p at bounding box center [595, 416] width 582 height 11
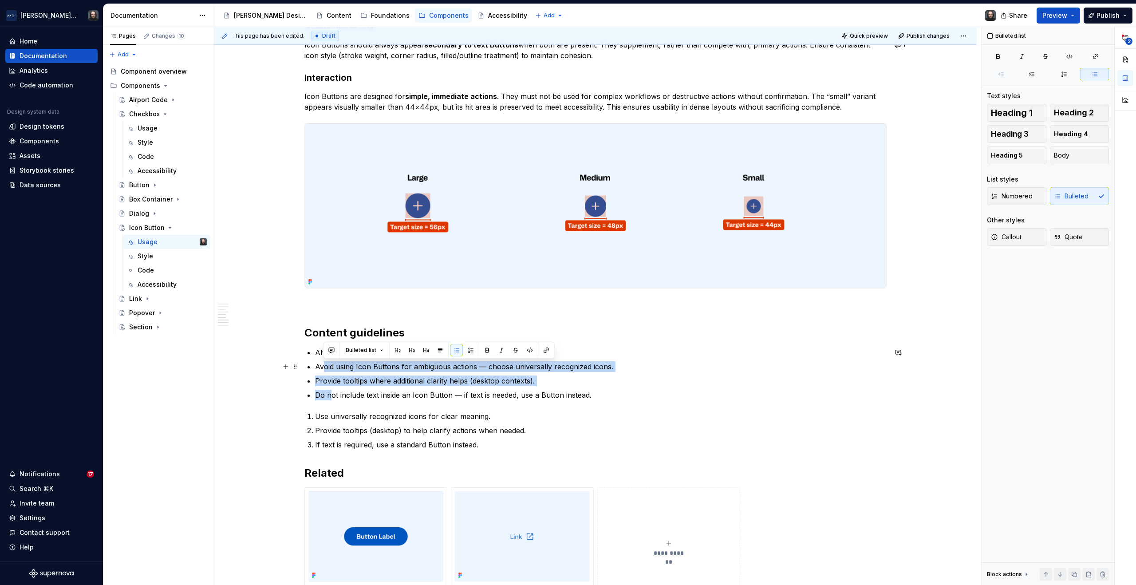
drag, startPoint x: 331, startPoint y: 396, endPoint x: 324, endPoint y: 370, distance: 27.0
click at [324, 370] on ul "Always provide an accessible name via aria-label or title . Avoid using Icon Bu…" at bounding box center [601, 373] width 572 height 53
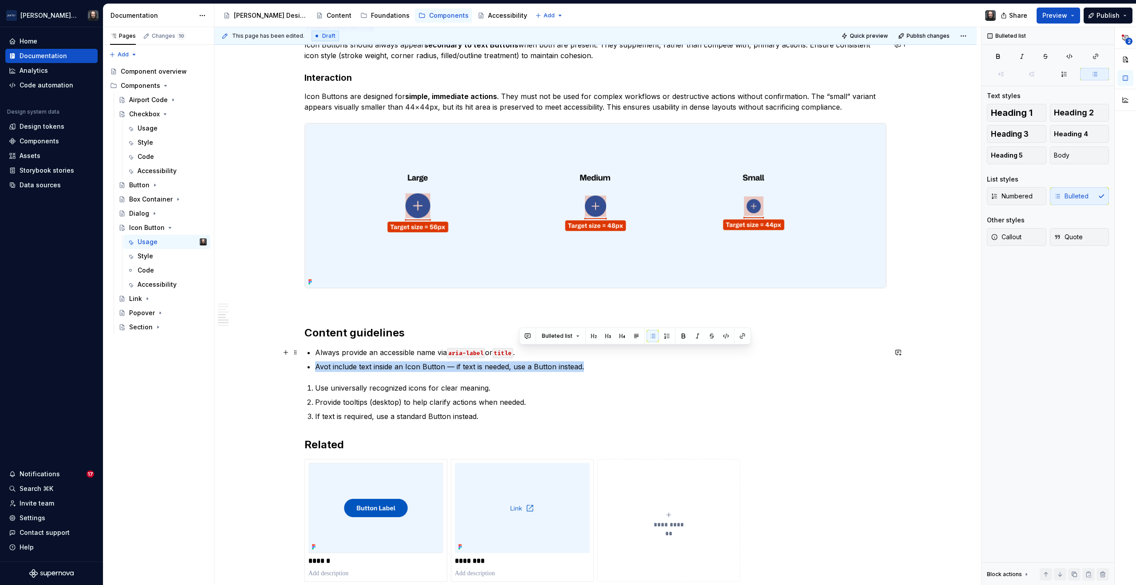
drag, startPoint x: 589, startPoint y: 366, endPoint x: 537, endPoint y: 355, distance: 53.5
click at [536, 354] on ul "Always provide an accessible name via aria-label or title . Avot include text i…" at bounding box center [601, 359] width 572 height 25
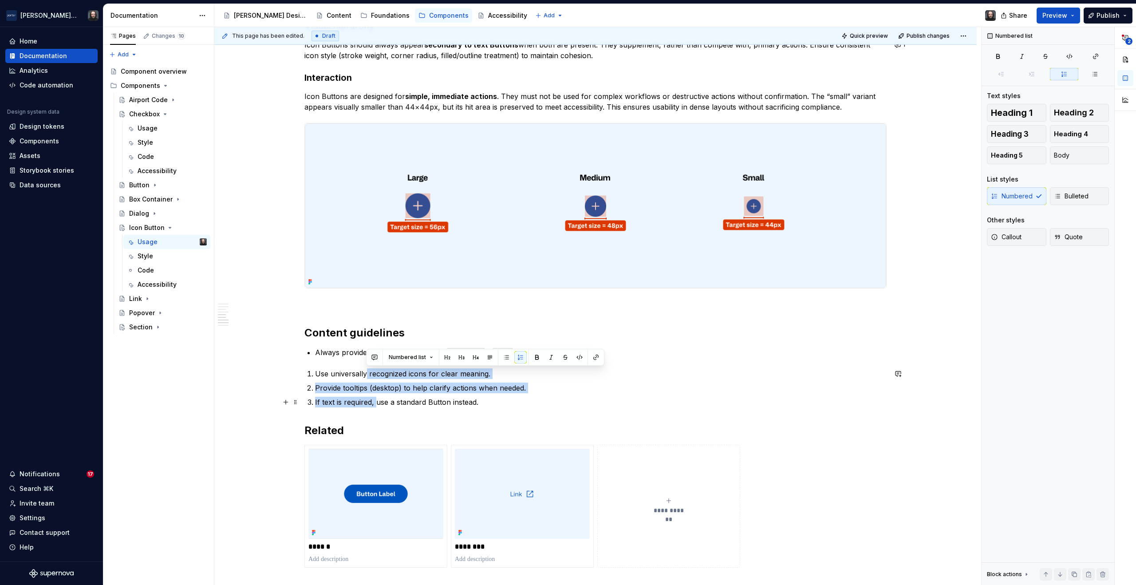
drag, startPoint x: 371, startPoint y: 389, endPoint x: 376, endPoint y: 406, distance: 17.4
click at [376, 406] on ol "Use universally recognized icons for clear meaning. Provide tooltips (desktop) …" at bounding box center [601, 387] width 572 height 39
click at [506, 357] on button "button" at bounding box center [506, 357] width 12 height 12
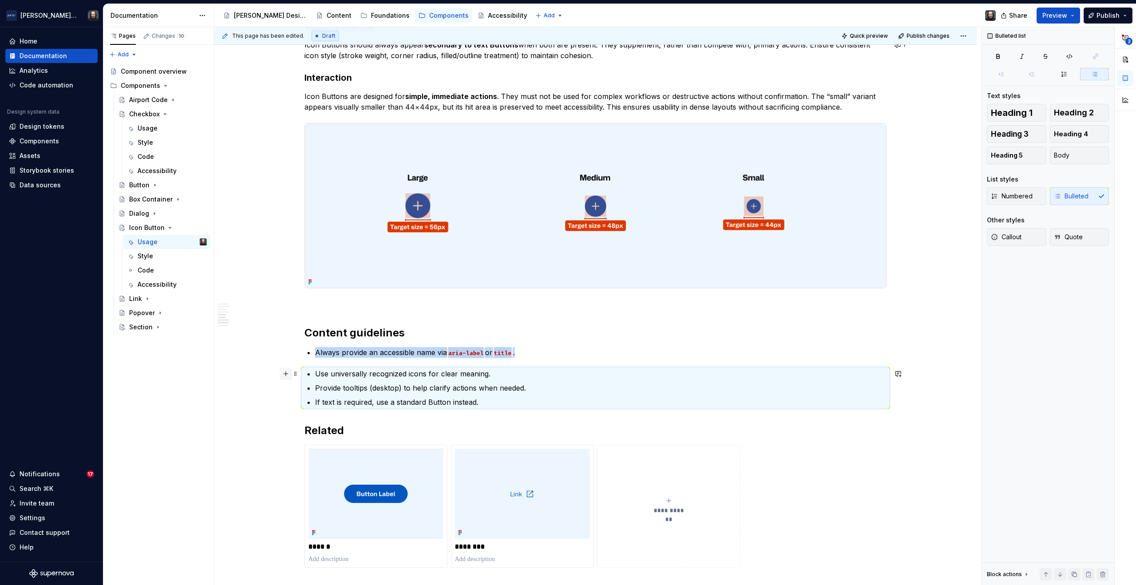
click at [286, 371] on button "button" at bounding box center [286, 373] width 12 height 12
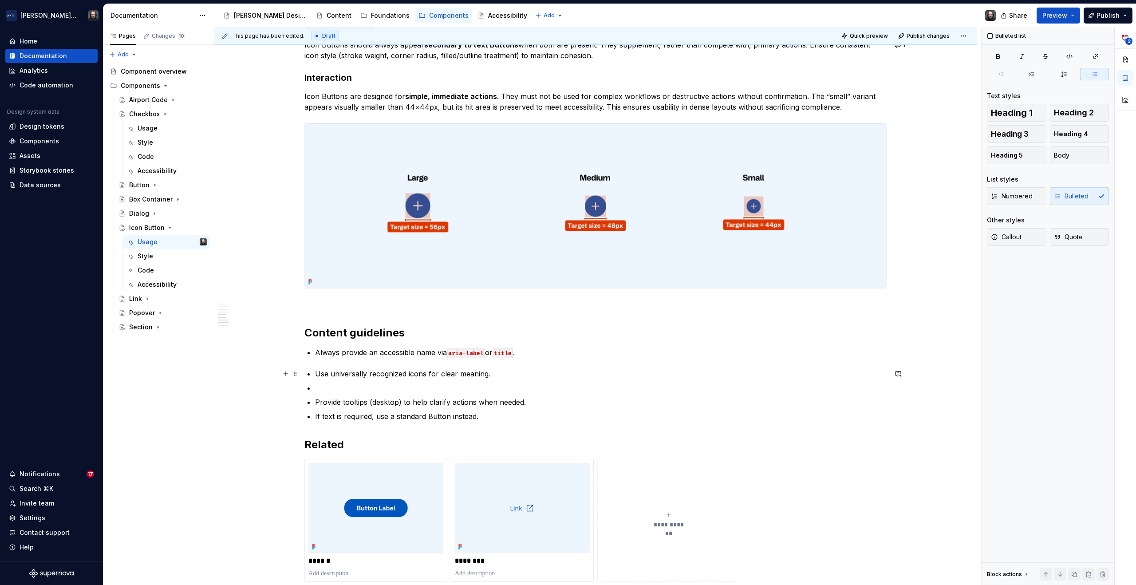
click at [253, 359] on div "**********" at bounding box center [597, 306] width 767 height 558
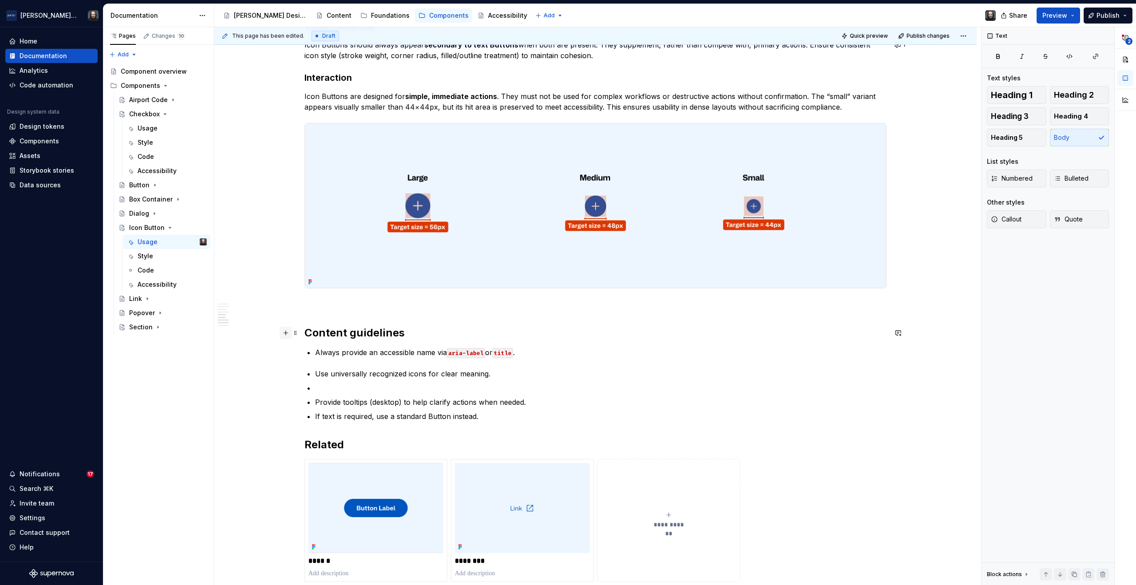
click at [287, 332] on button "button" at bounding box center [286, 333] width 12 height 12
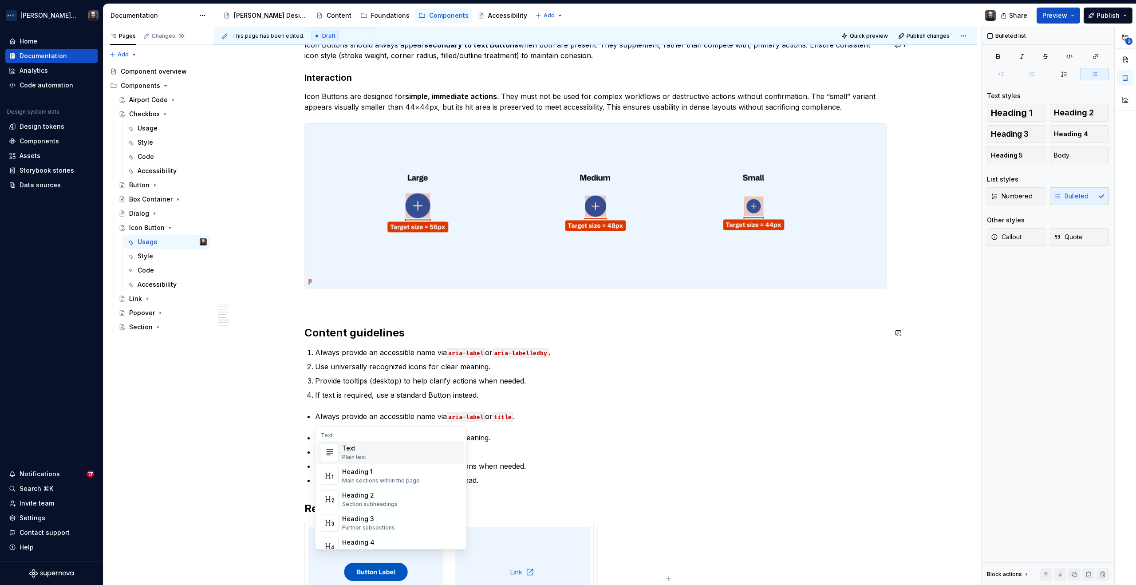
click at [272, 391] on div "**********" at bounding box center [595, 1] width 762 height 1861
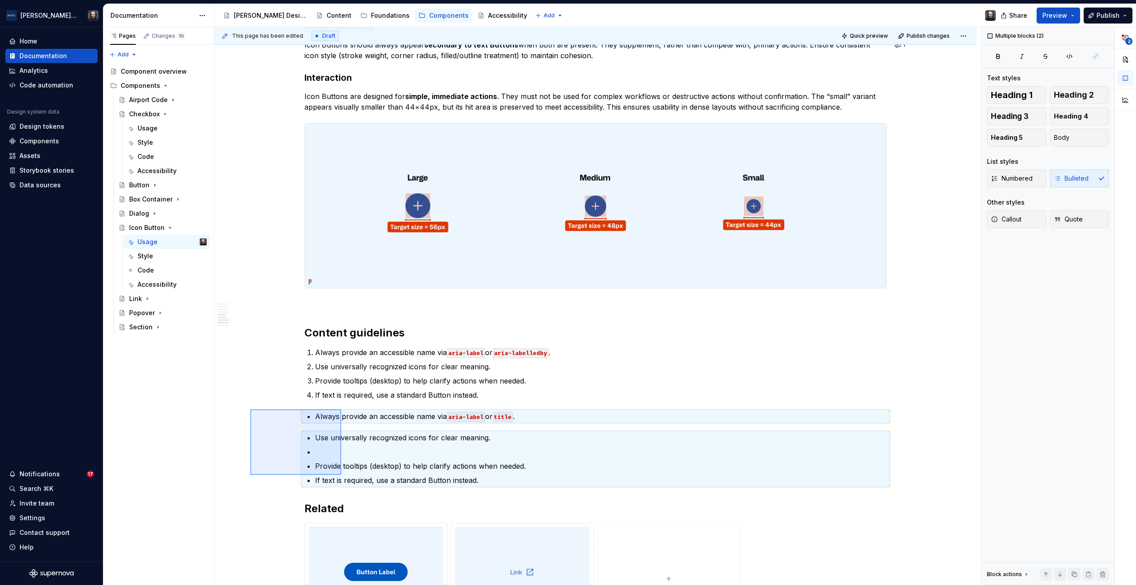
drag, startPoint x: 309, startPoint y: 446, endPoint x: 341, endPoint y: 475, distance: 44.0
click at [341, 475] on div "**********" at bounding box center [597, 306] width 767 height 558
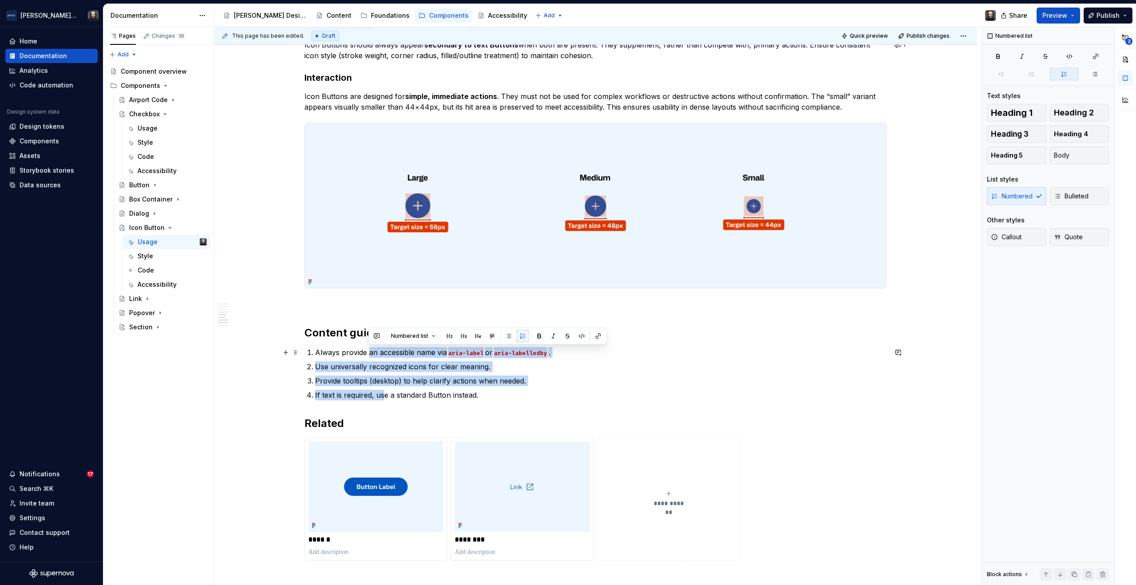
drag, startPoint x: 382, startPoint y: 397, endPoint x: 368, endPoint y: 351, distance: 47.7
click at [368, 351] on ol "Always provide an accessible name via aria-label or aria-labelledby . Use unive…" at bounding box center [601, 373] width 572 height 53
click at [507, 339] on button "button" at bounding box center [508, 336] width 12 height 12
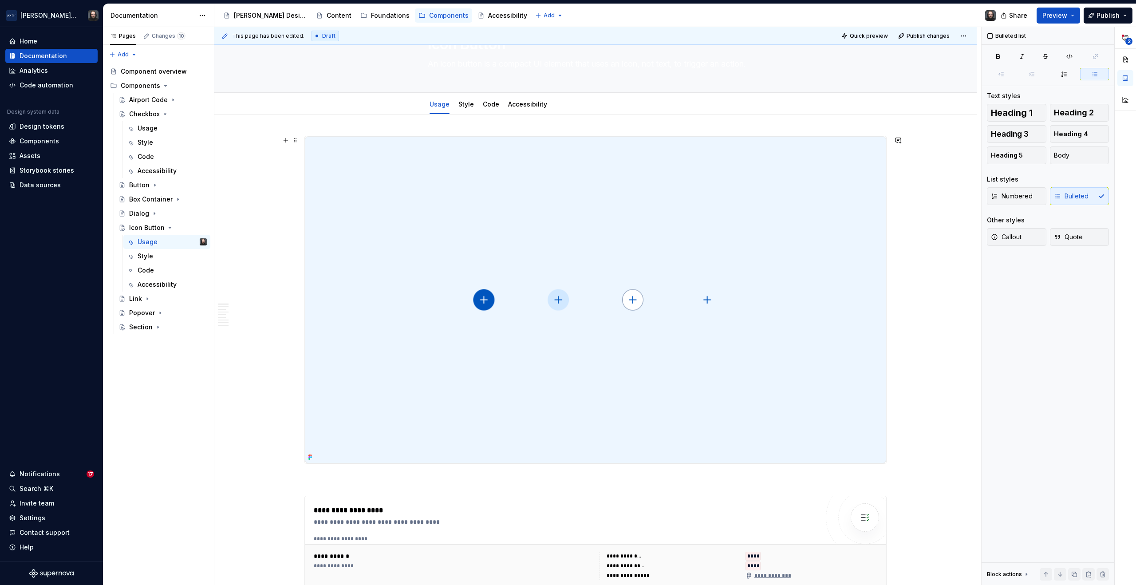
scroll to position [0, 0]
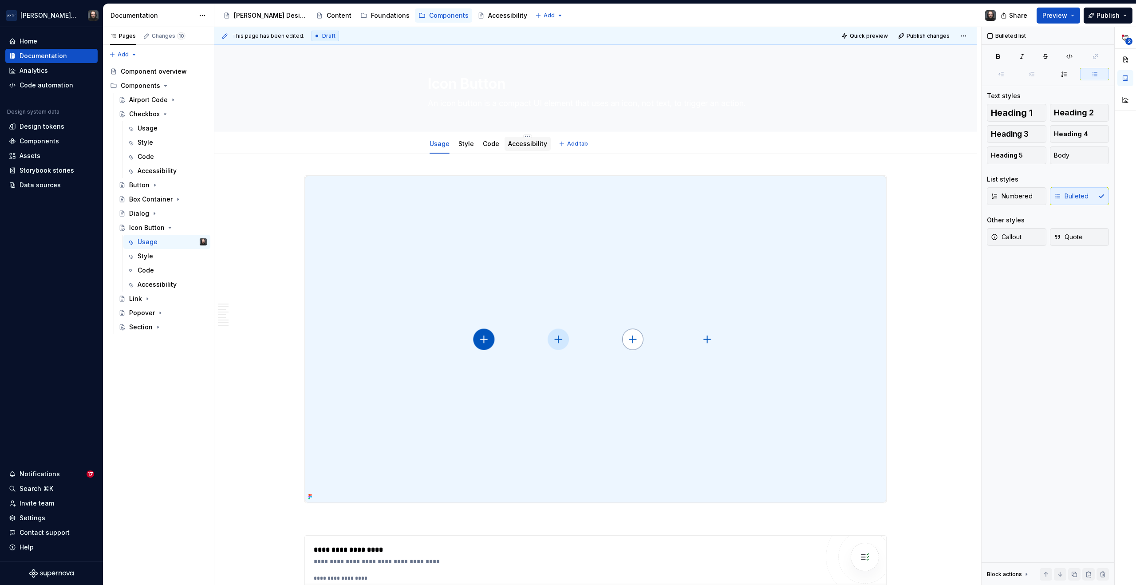
click at [530, 145] on link "Accessibility" at bounding box center [527, 144] width 39 height 8
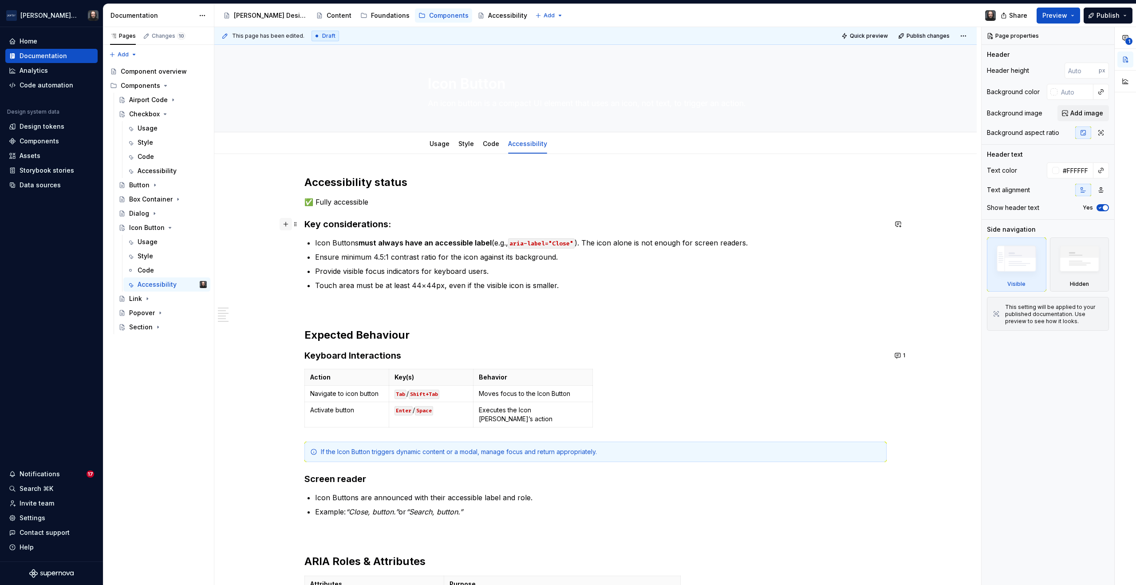
click at [284, 224] on button "button" at bounding box center [286, 224] width 12 height 12
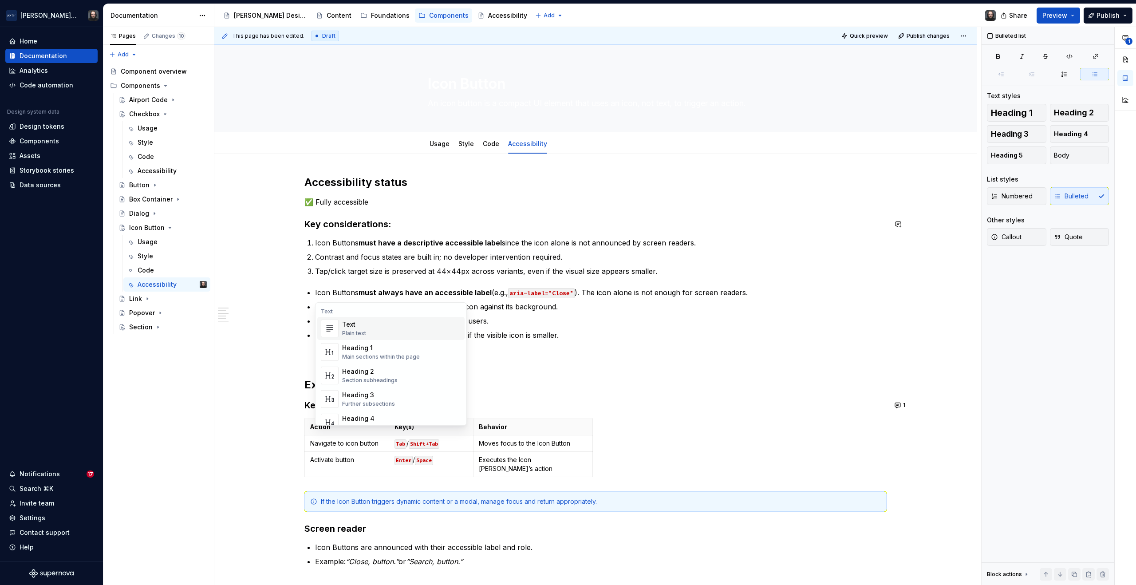
click at [272, 307] on div "Accessibility status ✅ Fully accessible Key considerations: Icon Buttons must h…" at bounding box center [595, 543] width 762 height 779
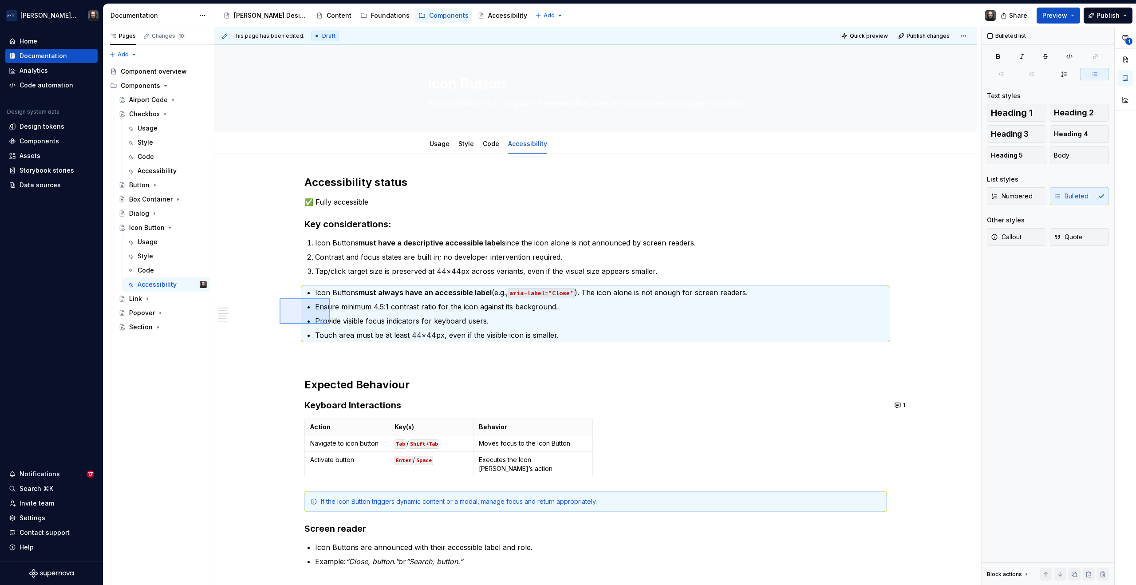
drag, startPoint x: 280, startPoint y: 298, endPoint x: 331, endPoint y: 324, distance: 57.0
click at [331, 324] on div "This page has been edited. Draft Quick preview Publish changes Icon Button An i…" at bounding box center [597, 306] width 767 height 558
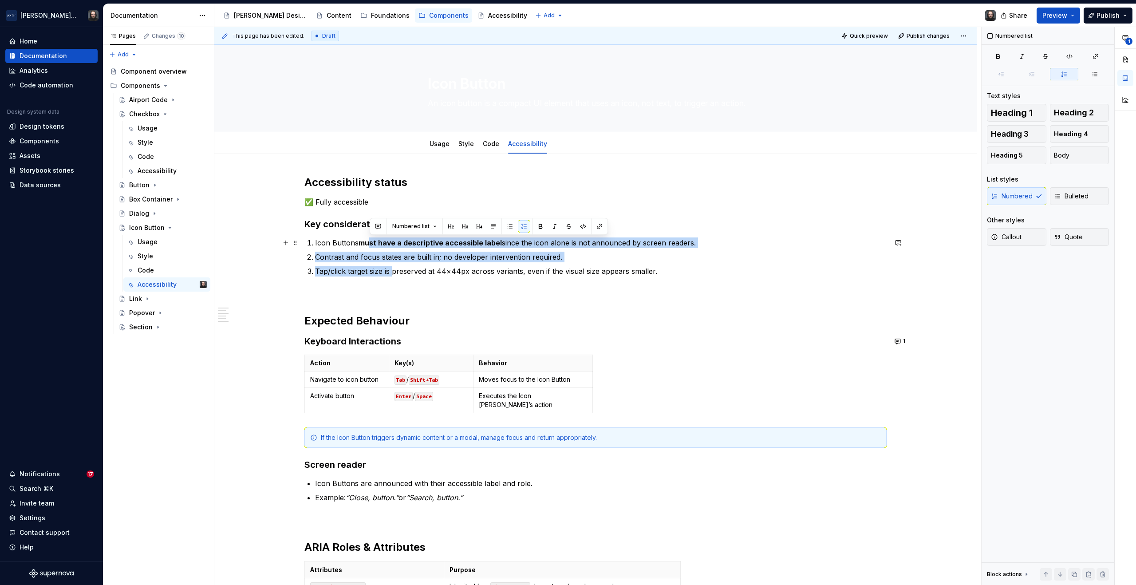
drag, startPoint x: 393, startPoint y: 272, endPoint x: 433, endPoint y: 238, distance: 52.6
click at [369, 244] on ol "Icon Buttons must have a descriptive accessible label since the icon alone is n…" at bounding box center [601, 256] width 572 height 39
drag, startPoint x: 510, startPoint y: 228, endPoint x: 507, endPoint y: 233, distance: 5.7
click at [510, 228] on button "button" at bounding box center [510, 226] width 12 height 12
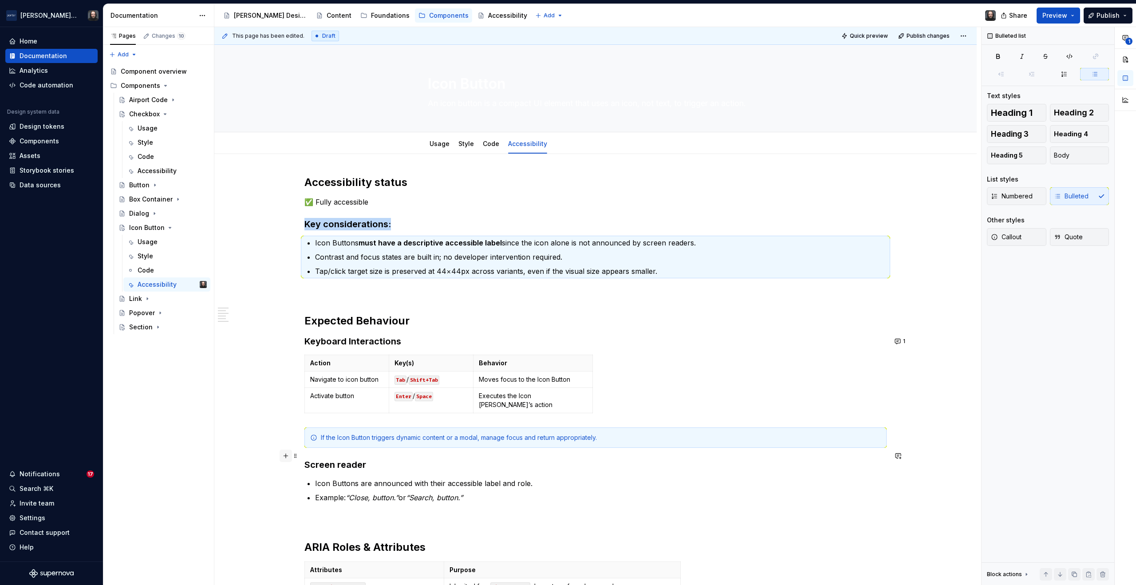
click at [286, 455] on button "button" at bounding box center [286, 456] width 12 height 12
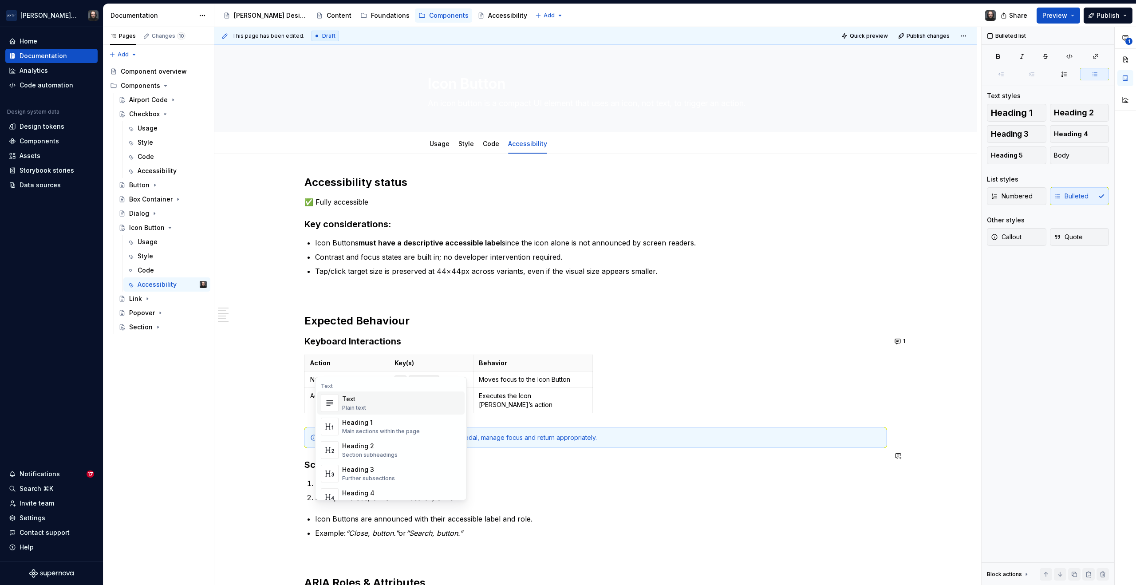
click at [261, 508] on div "Accessibility status ✅ Fully accessible Key considerations: Icon Buttons must h…" at bounding box center [595, 529] width 762 height 751
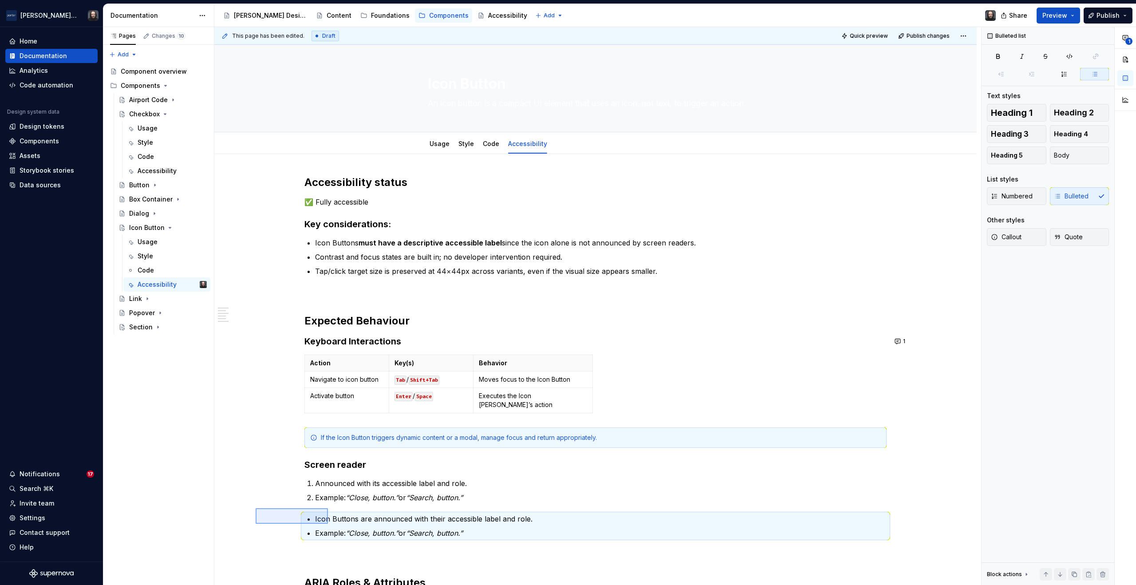
drag, startPoint x: 299, startPoint y: 521, endPoint x: 328, endPoint y: 524, distance: 29.0
click at [328, 524] on div "This page has been edited. Draft Quick preview Publish changes Icon Button An i…" at bounding box center [597, 306] width 767 height 558
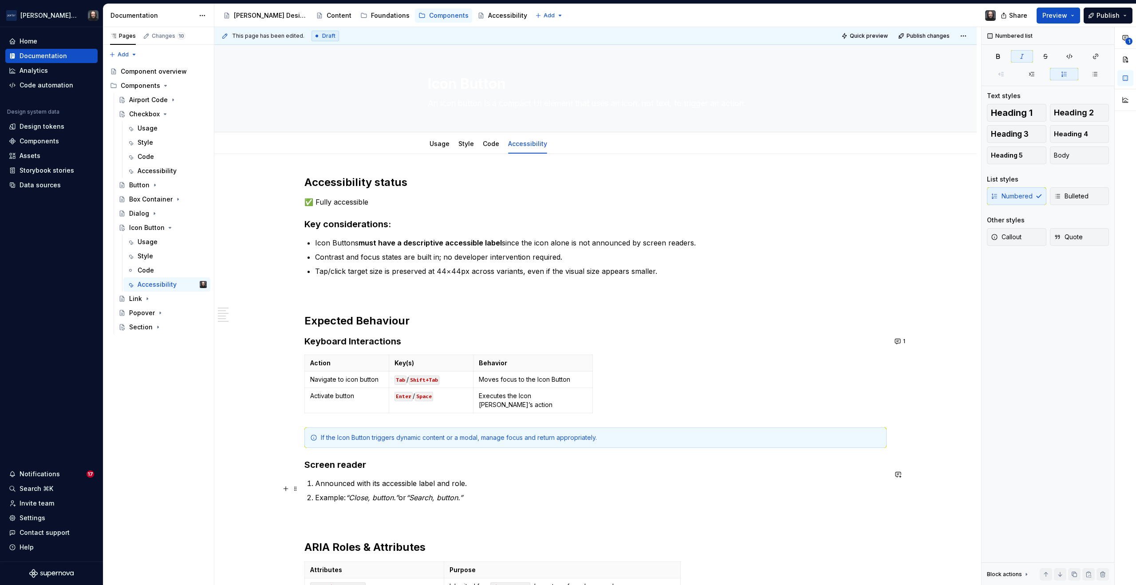
drag, startPoint x: 358, startPoint y: 478, endPoint x: 362, endPoint y: 489, distance: 12.2
click at [362, 489] on ol "Announced with its accessible label and role. Example: “Close, button.” or “Sea…" at bounding box center [601, 490] width 572 height 25
drag, startPoint x: 351, startPoint y: 474, endPoint x: 367, endPoint y: 488, distance: 21.0
click at [367, 488] on ol "Announced with its accessible label and role. Example: “Close, button.” or “Sea…" at bounding box center [601, 490] width 572 height 25
click at [494, 458] on button "button" at bounding box center [493, 458] width 12 height 12
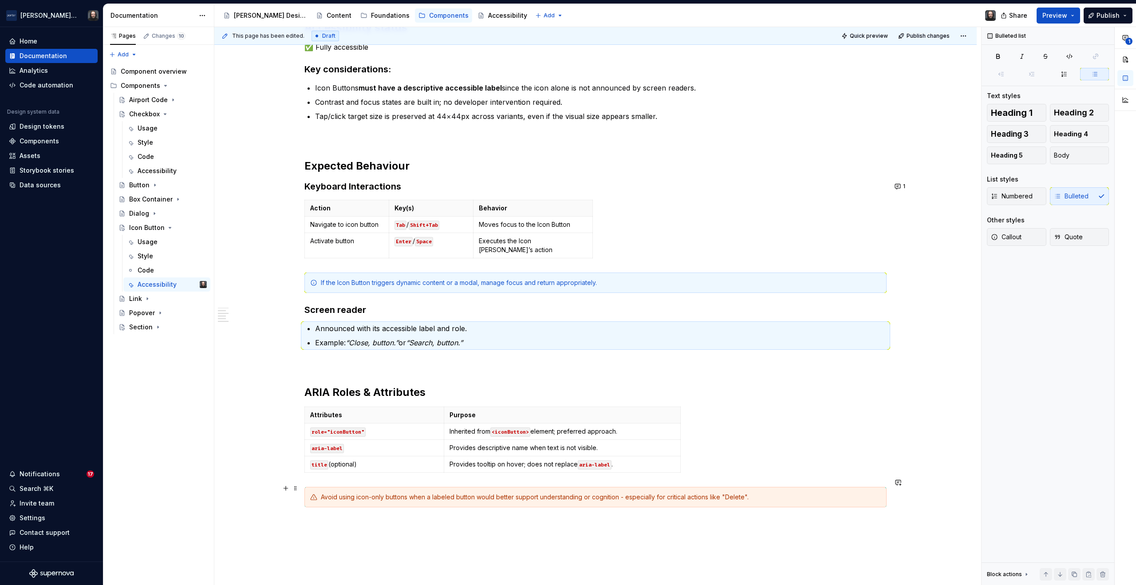
scroll to position [201, 0]
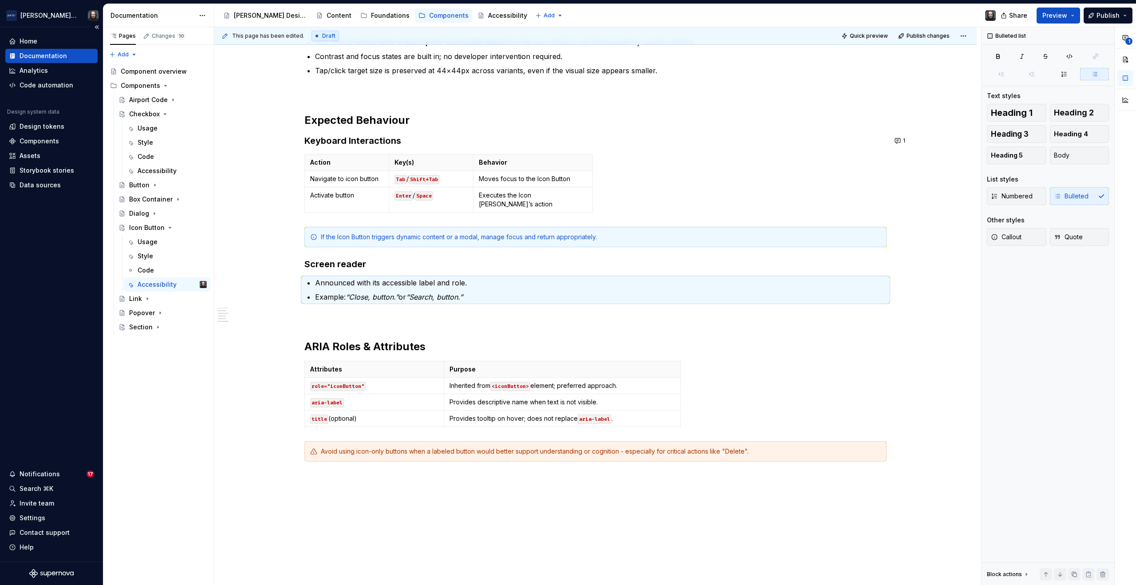
type textarea "*"
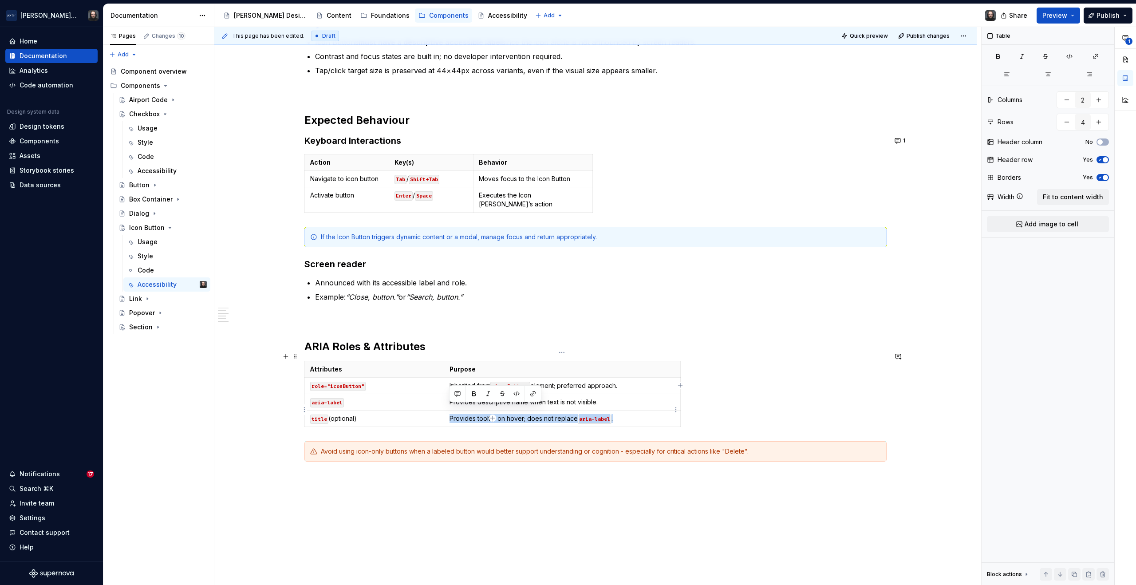
drag, startPoint x: 629, startPoint y: 407, endPoint x: 450, endPoint y: 409, distance: 179.3
click at [450, 414] on p "Provides tooltip on hover; does not replace aria-label ." at bounding box center [562, 418] width 225 height 9
drag, startPoint x: 326, startPoint y: 411, endPoint x: 312, endPoint y: 412, distance: 13.4
click at [312, 414] on code "title" at bounding box center [319, 418] width 18 height 9
click at [395, 414] on p "aria-labelledby (optional)" at bounding box center [374, 418] width 128 height 9
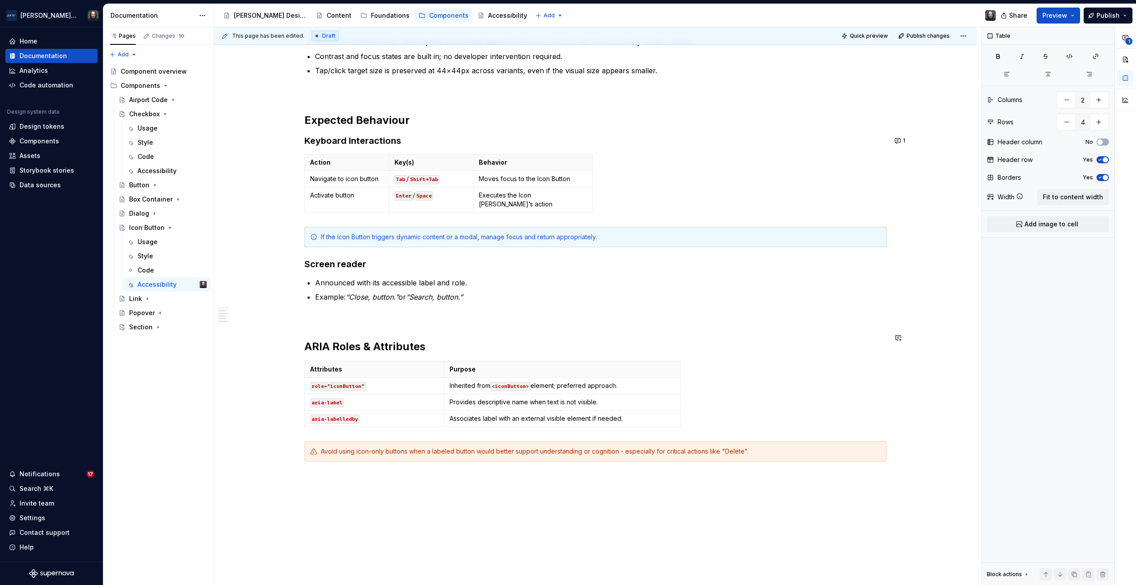
scroll to position [0, 0]
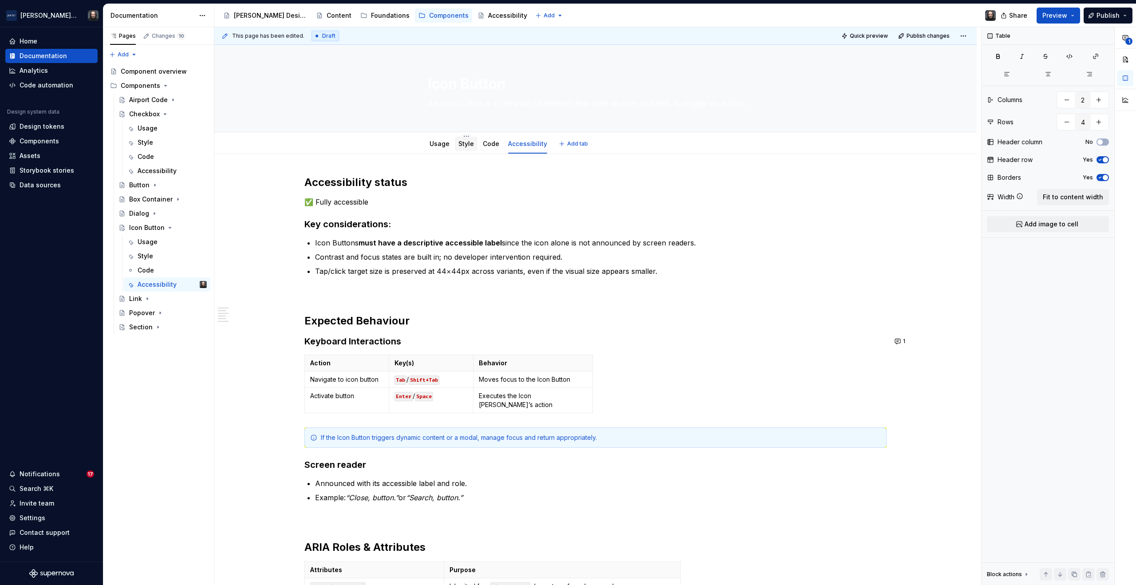
click at [462, 147] on link "Style" at bounding box center [466, 144] width 16 height 8
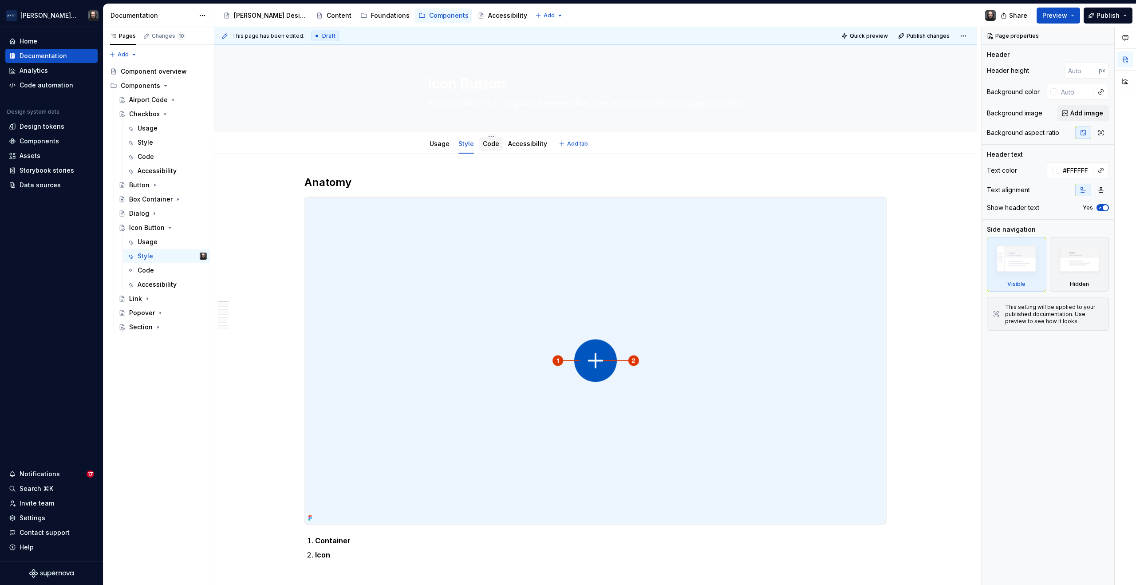
click at [492, 146] on link "Code" at bounding box center [491, 144] width 16 height 8
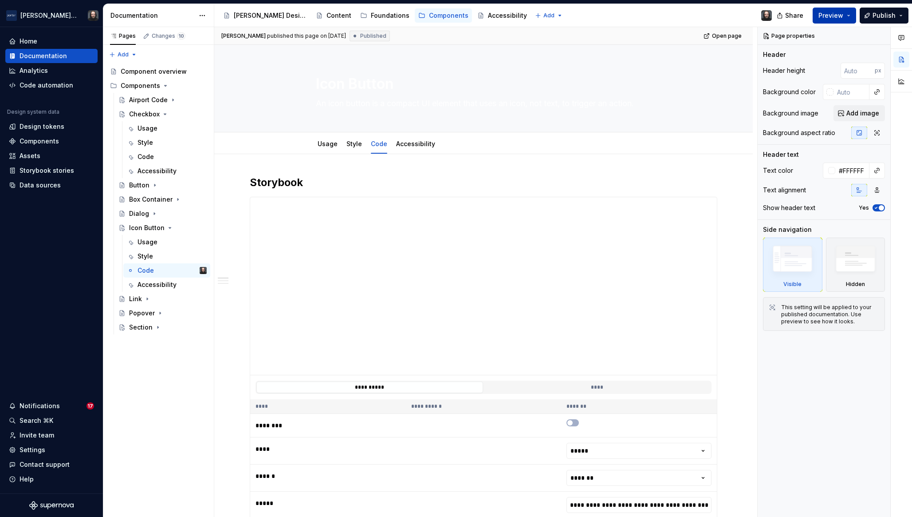
click at [849, 13] on button "Preview" at bounding box center [834, 16] width 43 height 16
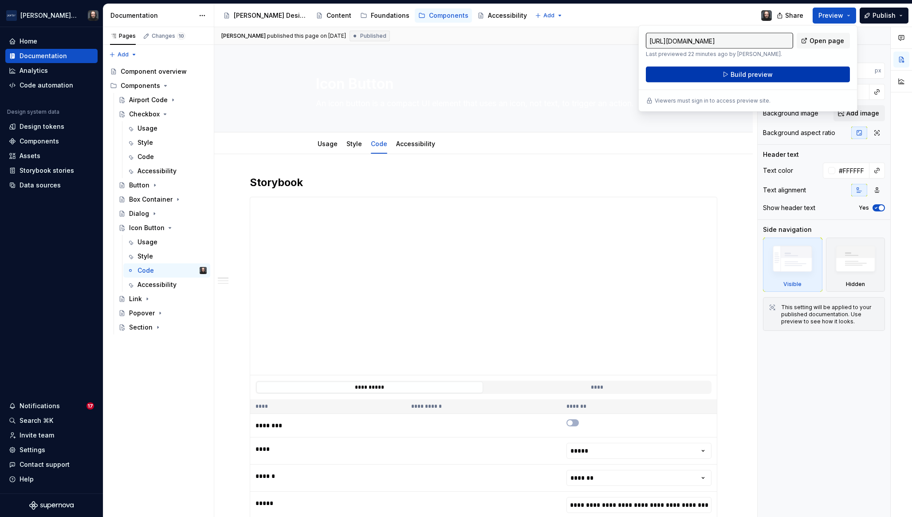
click at [758, 73] on span "Build preview" at bounding box center [752, 74] width 42 height 9
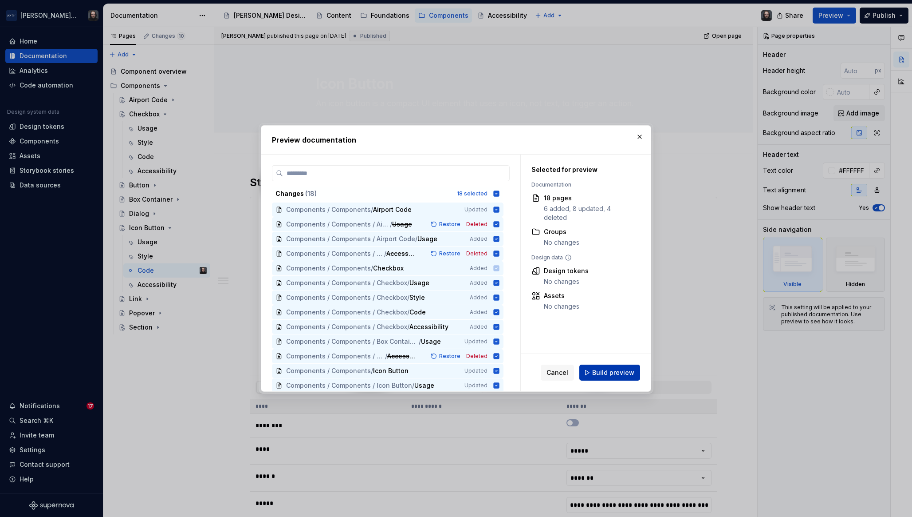
click at [616, 369] on span "Build preview" at bounding box center [613, 372] width 42 height 9
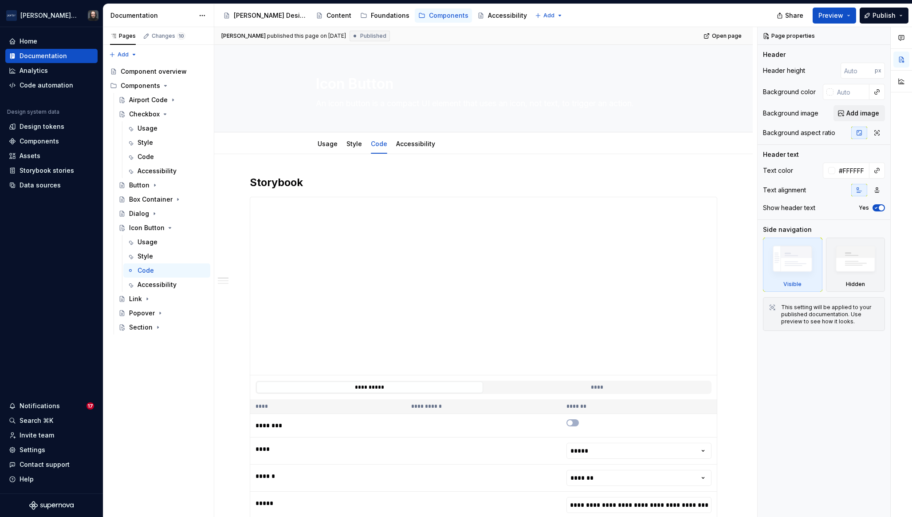
type textarea "*"
